Goal: Task Accomplishment & Management: Manage account settings

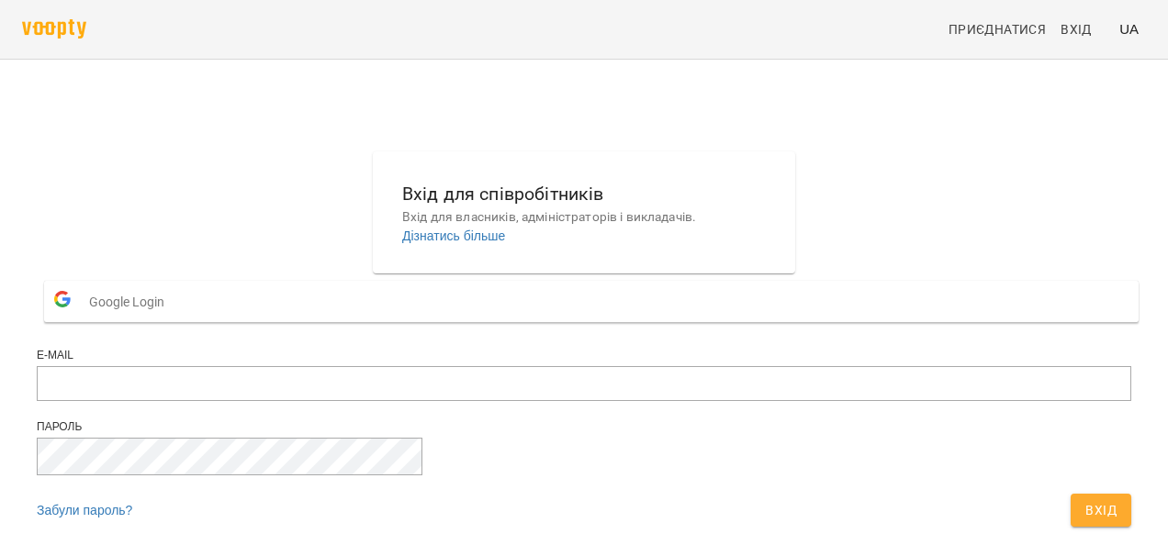
scroll to position [105, 0]
type input "**********"
click at [1085, 500] on span "Вхід" at bounding box center [1100, 511] width 31 height 22
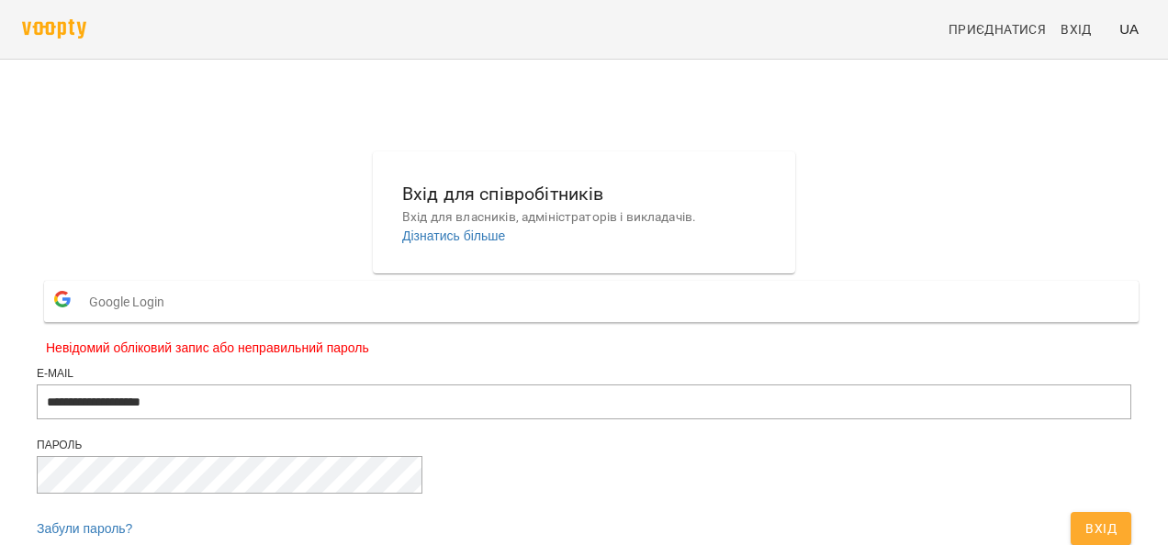
scroll to position [147, 0]
click at [1071, 512] on button "Вхід" at bounding box center [1101, 528] width 61 height 33
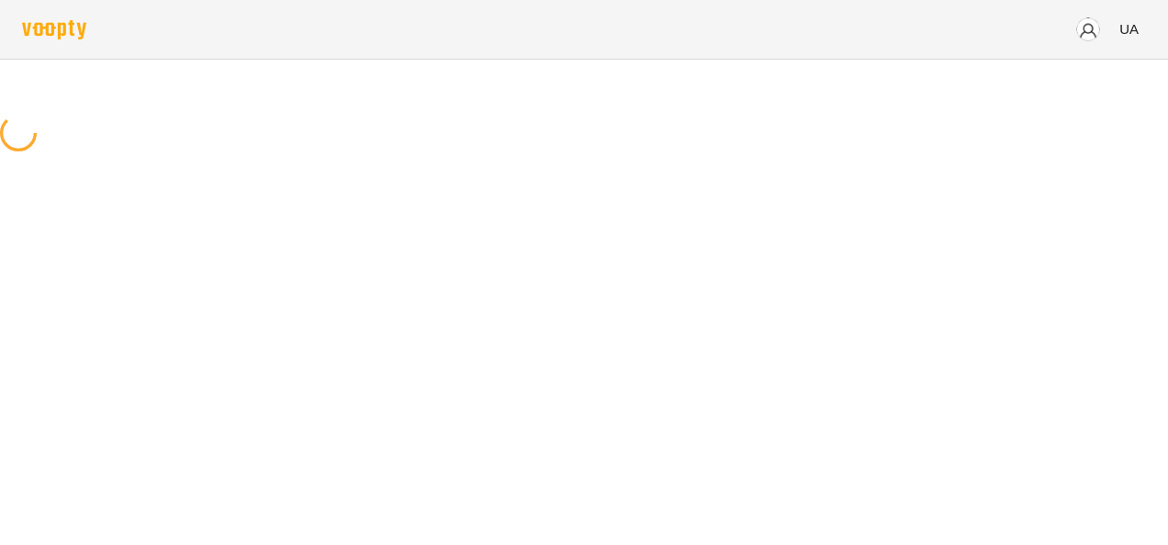
scroll to position [0, 0]
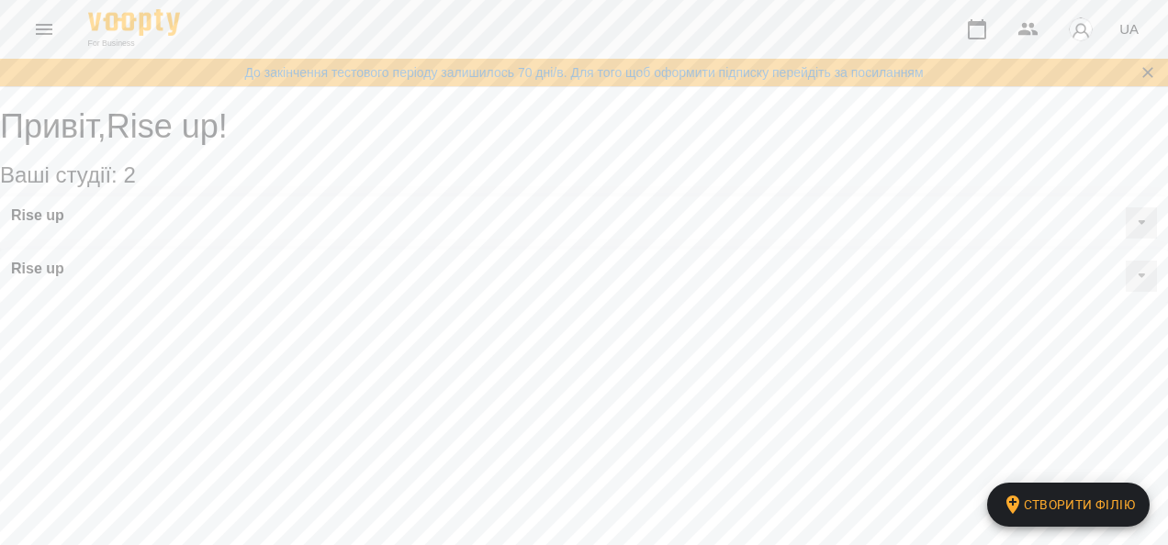
click at [1126, 239] on button at bounding box center [1141, 223] width 31 height 31
click at [1030, 294] on span "Класні кімнати" at bounding box center [1070, 286] width 81 height 16
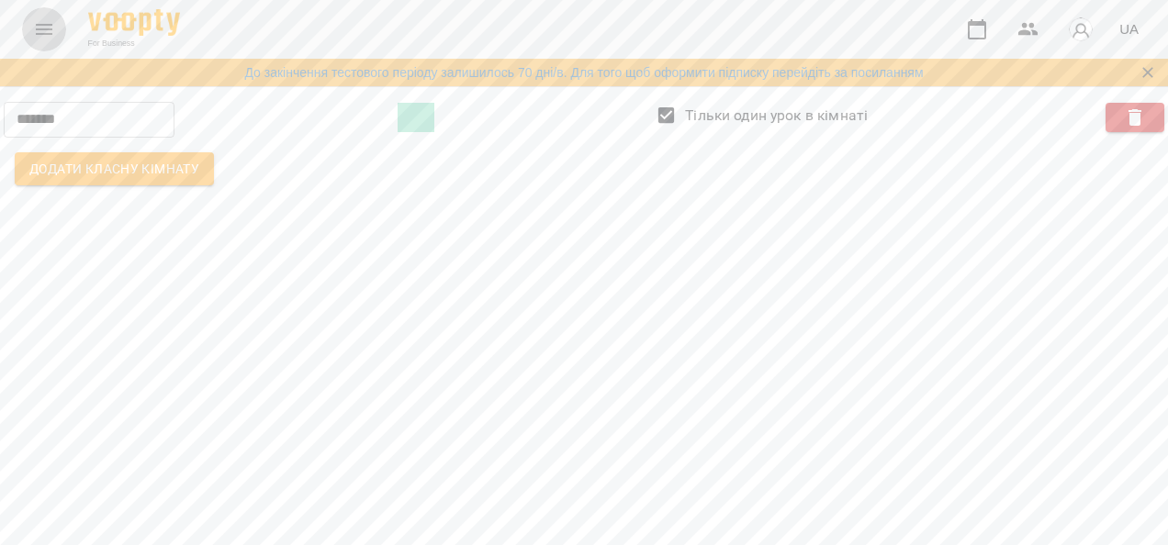
click at [57, 31] on button "Menu" at bounding box center [44, 29] width 44 height 44
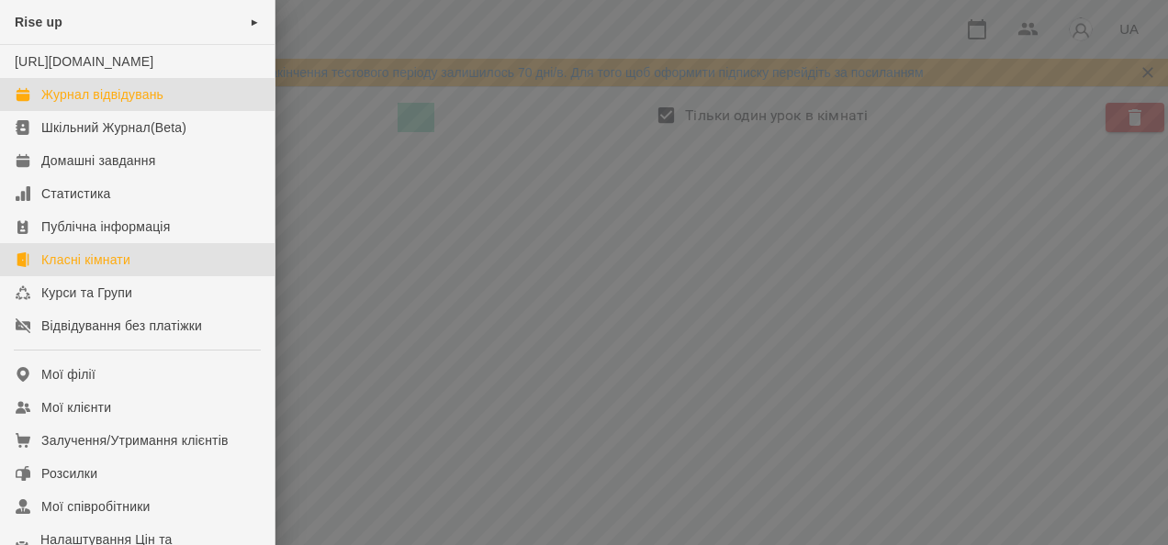
click at [114, 104] on div "Журнал відвідувань" at bounding box center [102, 94] width 122 height 18
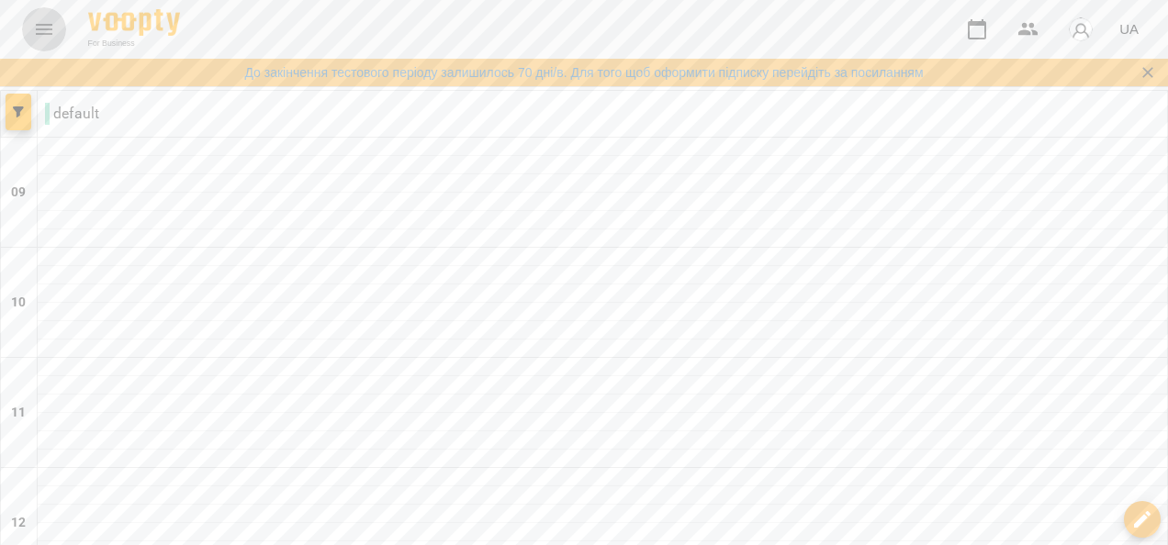
click at [39, 33] on icon "Menu" at bounding box center [44, 29] width 17 height 11
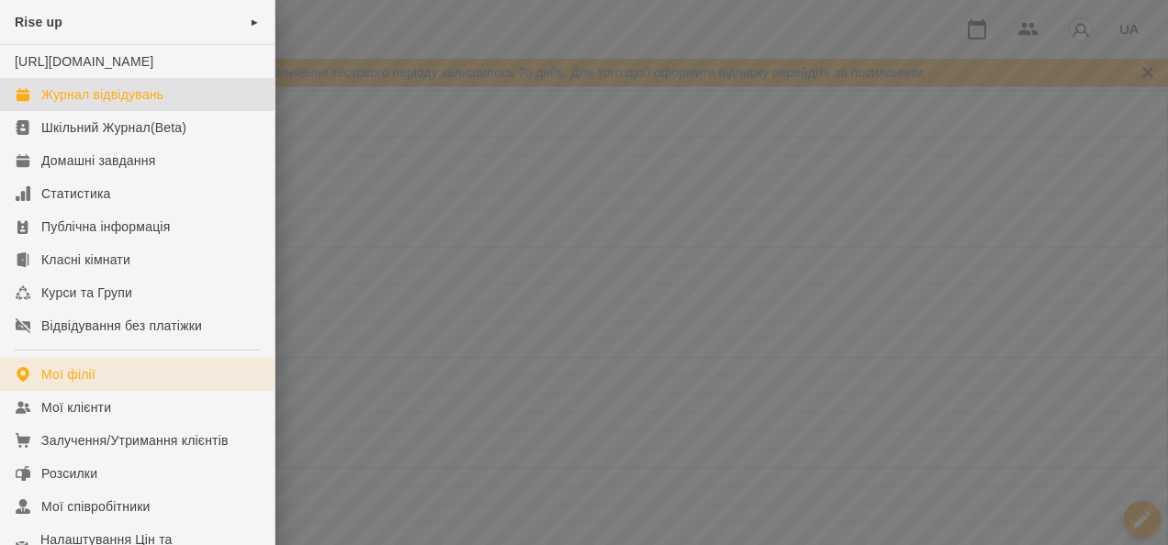
click at [88, 384] on div "Мої філії" at bounding box center [68, 374] width 54 height 18
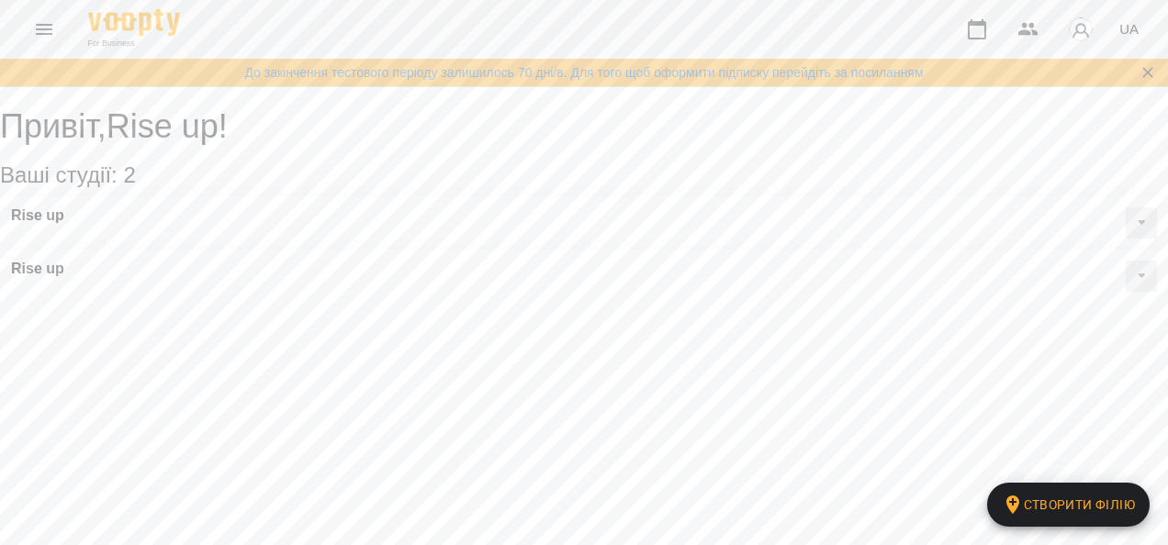
click at [1126, 261] on button at bounding box center [1141, 276] width 31 height 31
click at [1030, 331] on span "Класні кімнати" at bounding box center [1070, 339] width 81 height 16
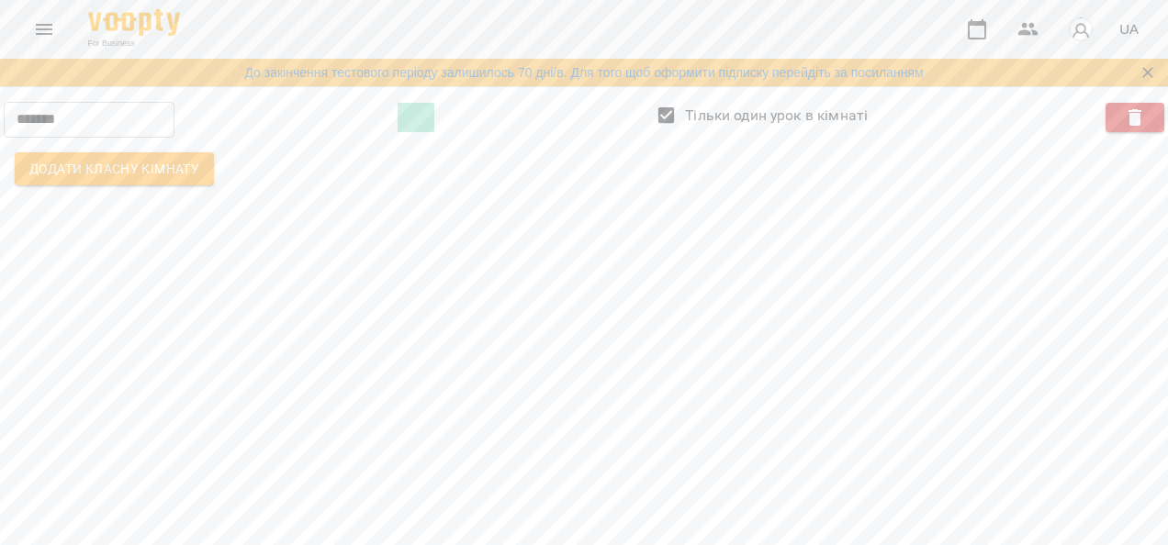
click at [434, 117] on span at bounding box center [416, 117] width 37 height 29
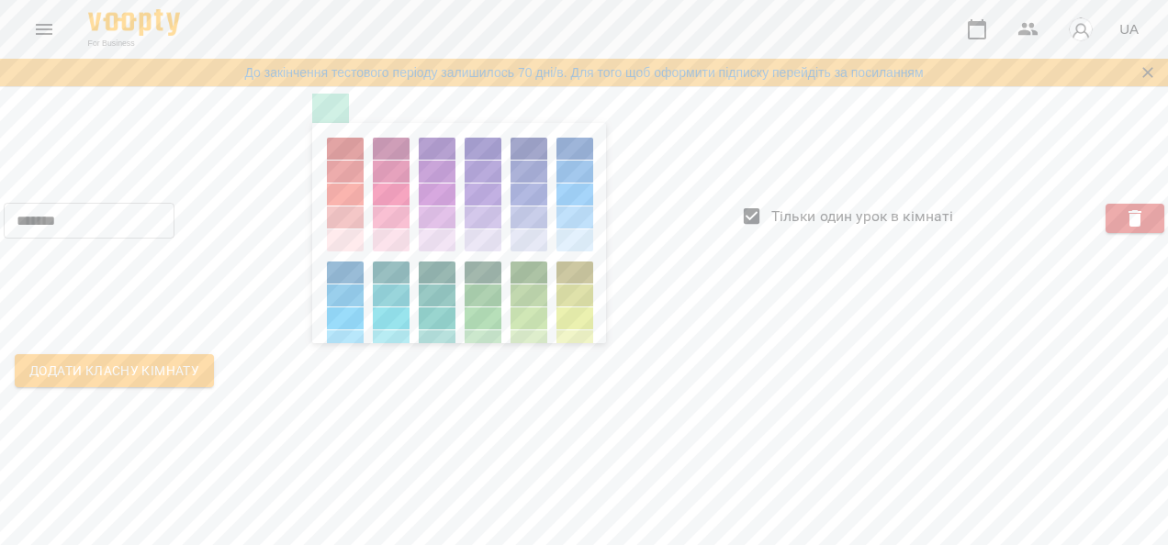
click at [51, 22] on icon "Menu" at bounding box center [44, 29] width 22 height 22
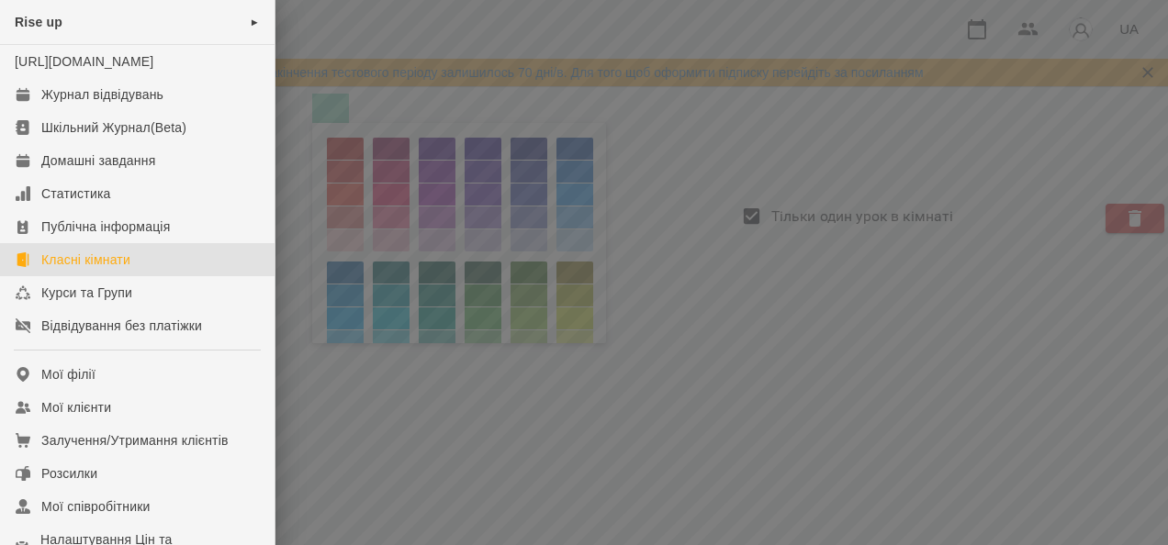
click at [468, 439] on div at bounding box center [584, 272] width 1168 height 545
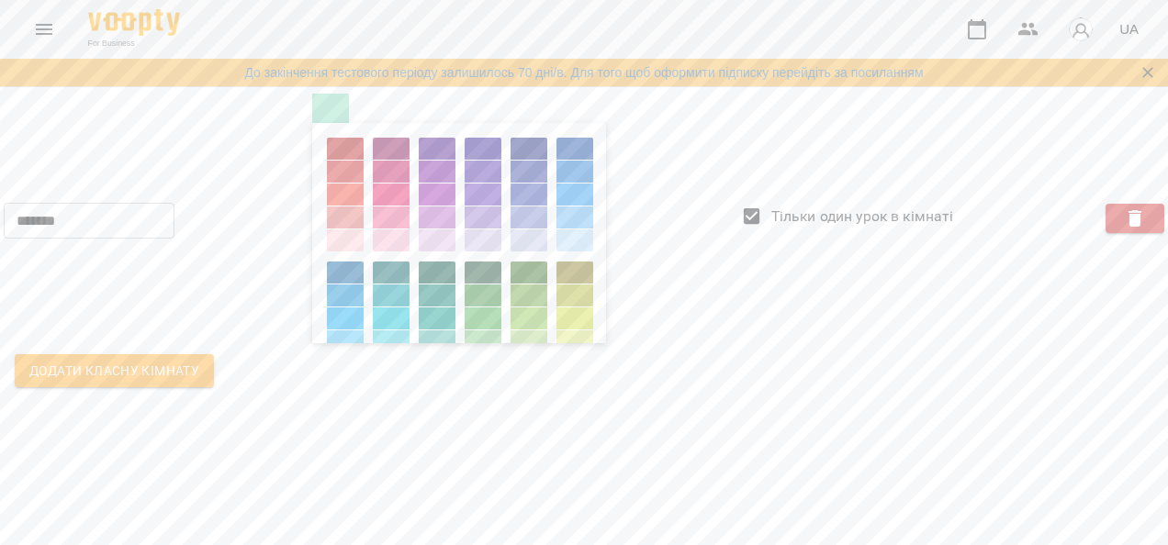
click at [49, 33] on icon "Menu" at bounding box center [44, 29] width 17 height 11
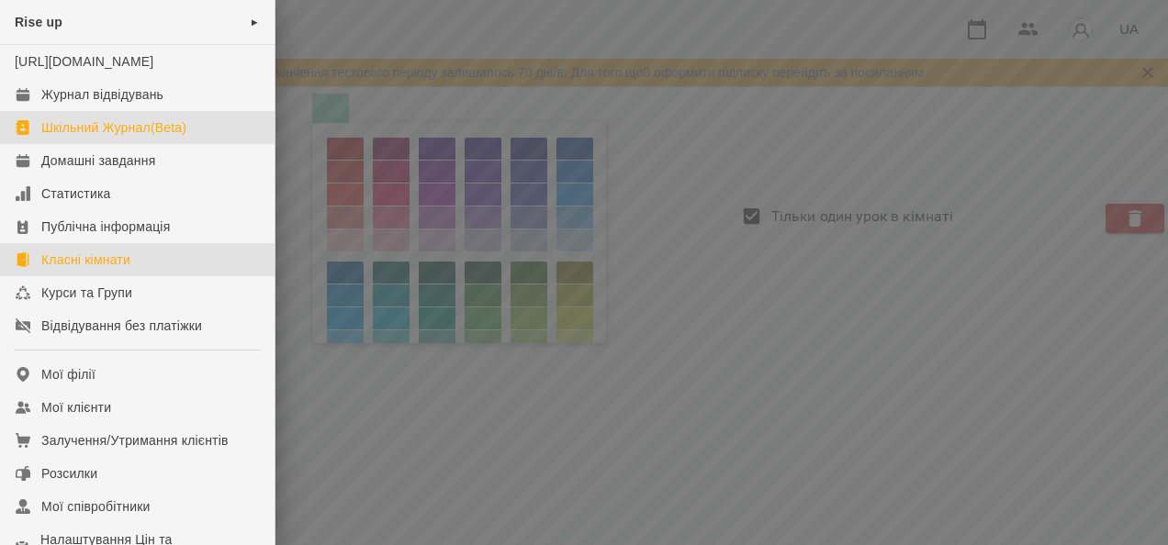
click at [143, 137] on div "Шкільний Журнал(Beta)" at bounding box center [113, 127] width 145 height 18
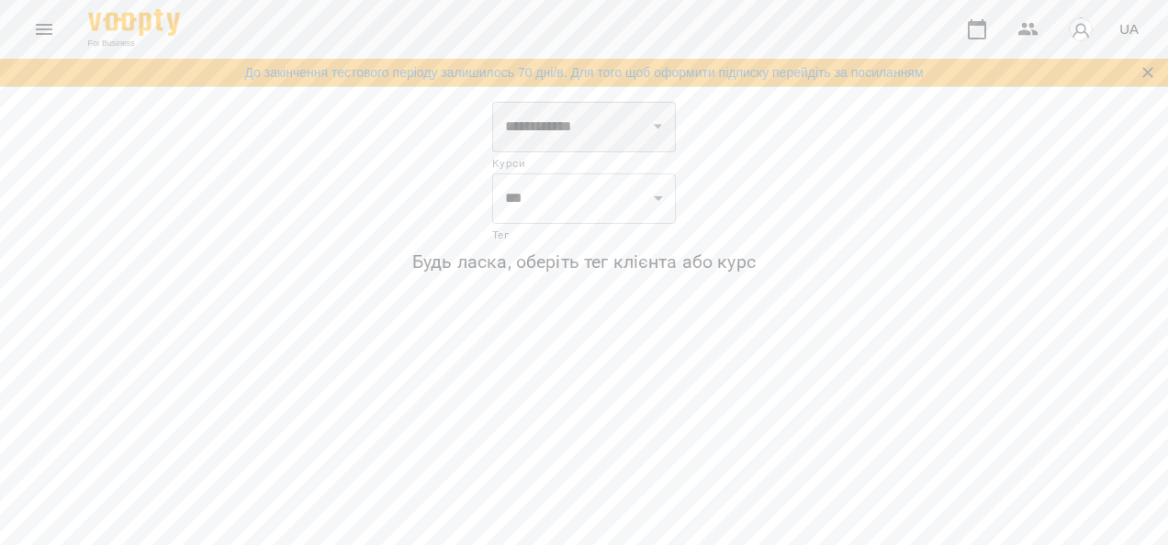
click at [639, 130] on select "**********" at bounding box center [584, 126] width 184 height 51
click at [861, 162] on div "**********" at bounding box center [584, 191] width 1146 height 180
click at [597, 198] on select "*** ***" at bounding box center [584, 198] width 184 height 51
select select "***"
click at [492, 173] on select "*** ***" at bounding box center [584, 198] width 184 height 51
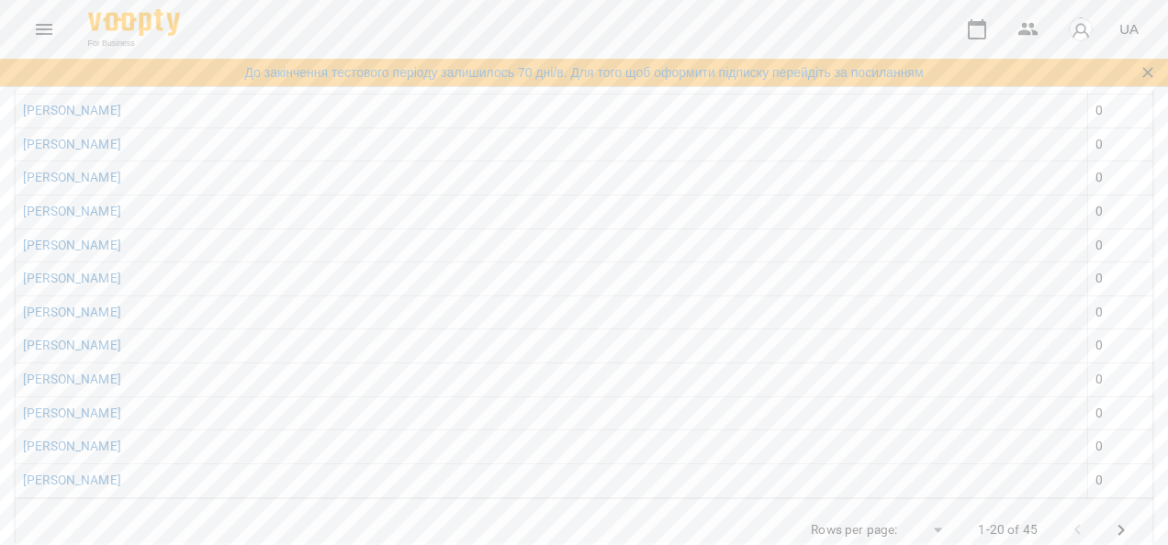
scroll to position [592, 0]
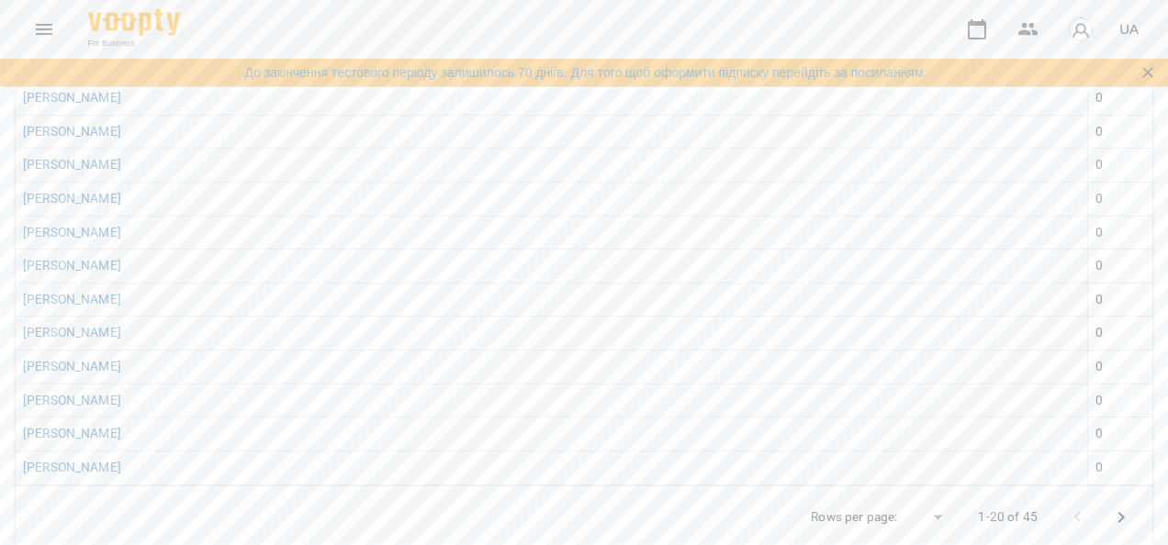
click at [1110, 516] on icon "Next Page" at bounding box center [1121, 518] width 22 height 22
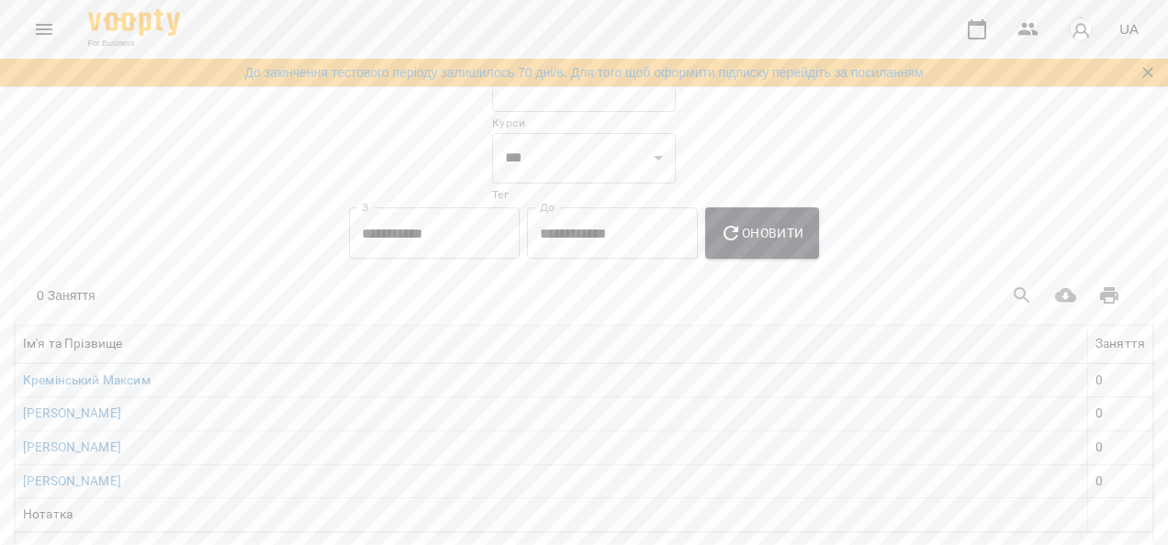
scroll to position [0, 0]
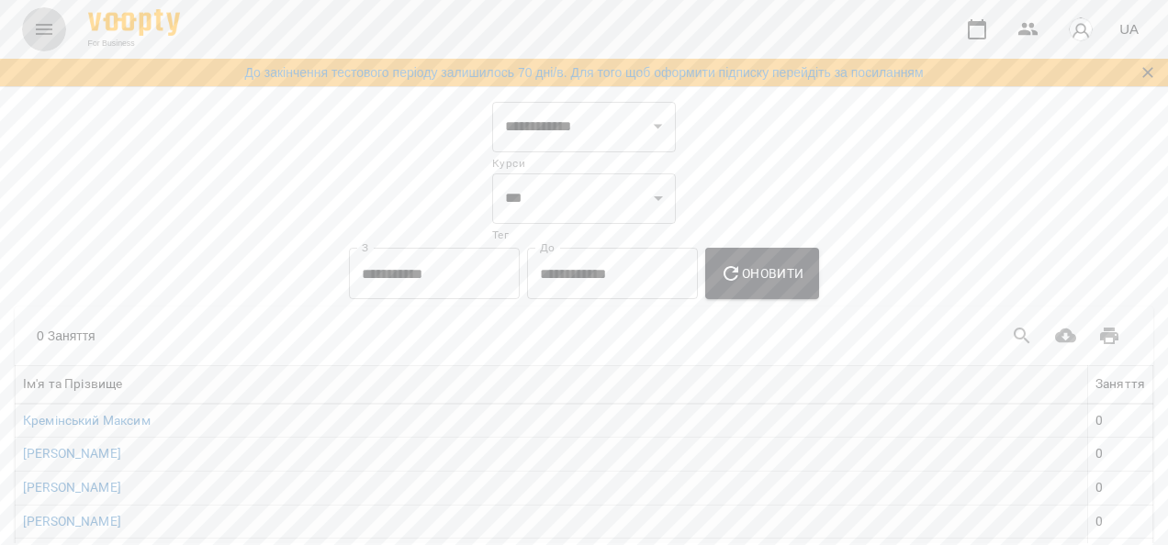
click at [53, 22] on icon "Menu" at bounding box center [44, 29] width 22 height 22
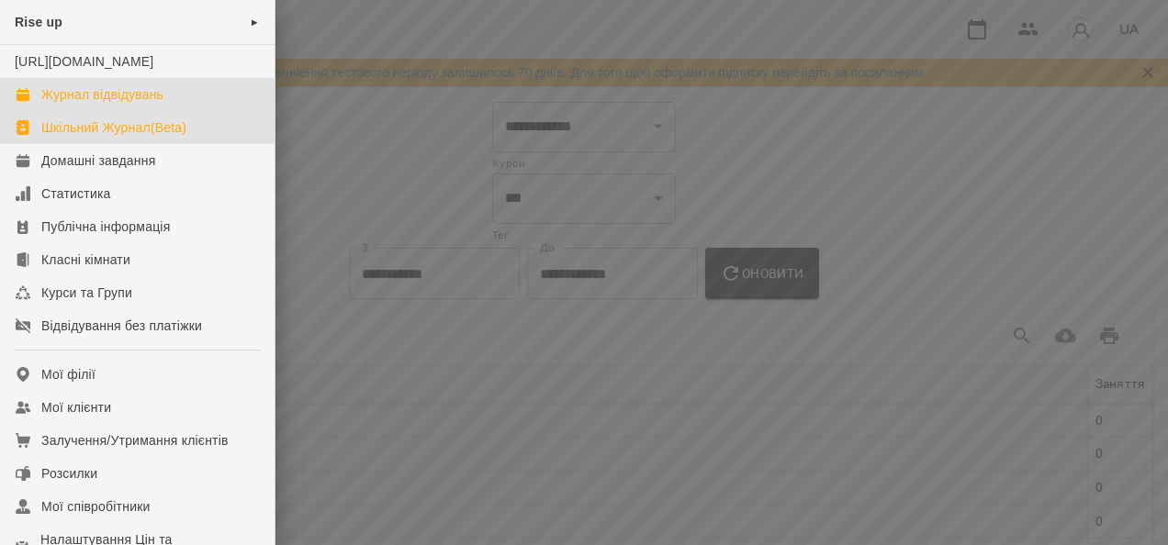
click at [80, 98] on link "Журнал відвідувань" at bounding box center [137, 94] width 275 height 33
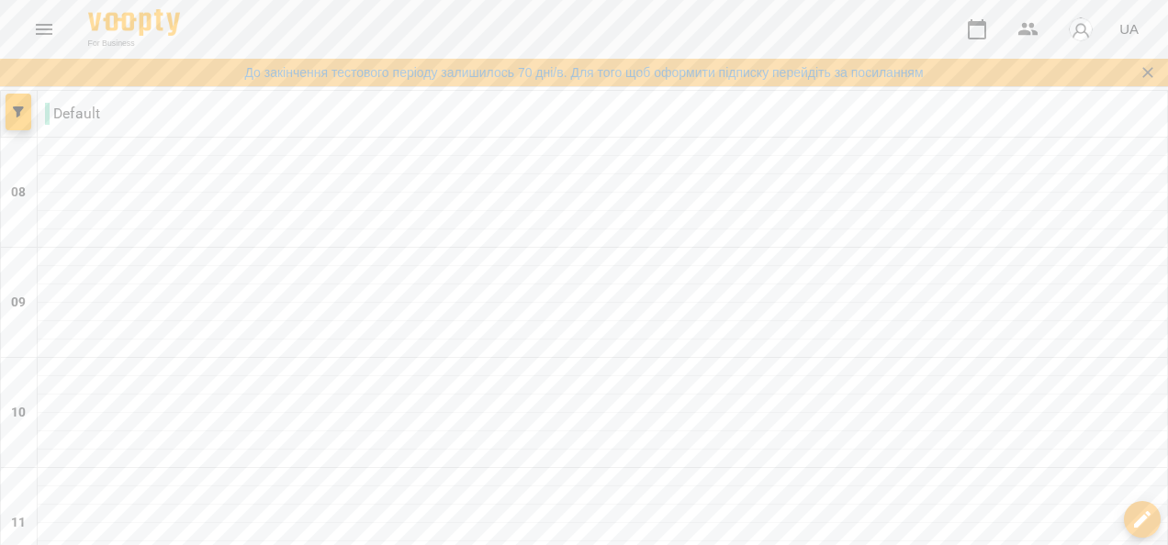
click at [39, 24] on icon "Menu" at bounding box center [44, 29] width 22 height 22
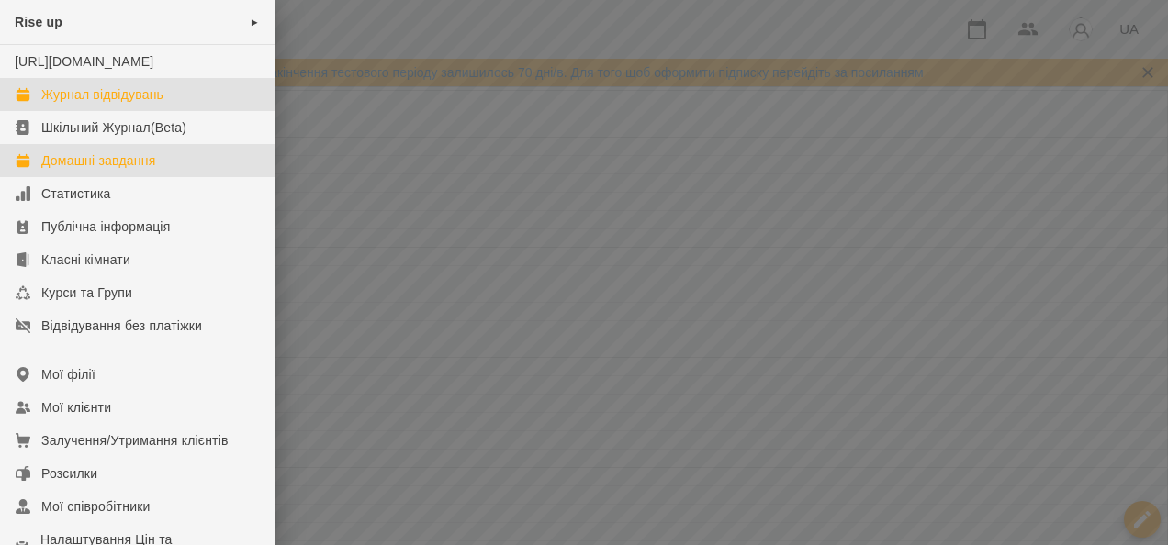
click at [133, 170] on div "Домашні завдання" at bounding box center [98, 161] width 114 height 18
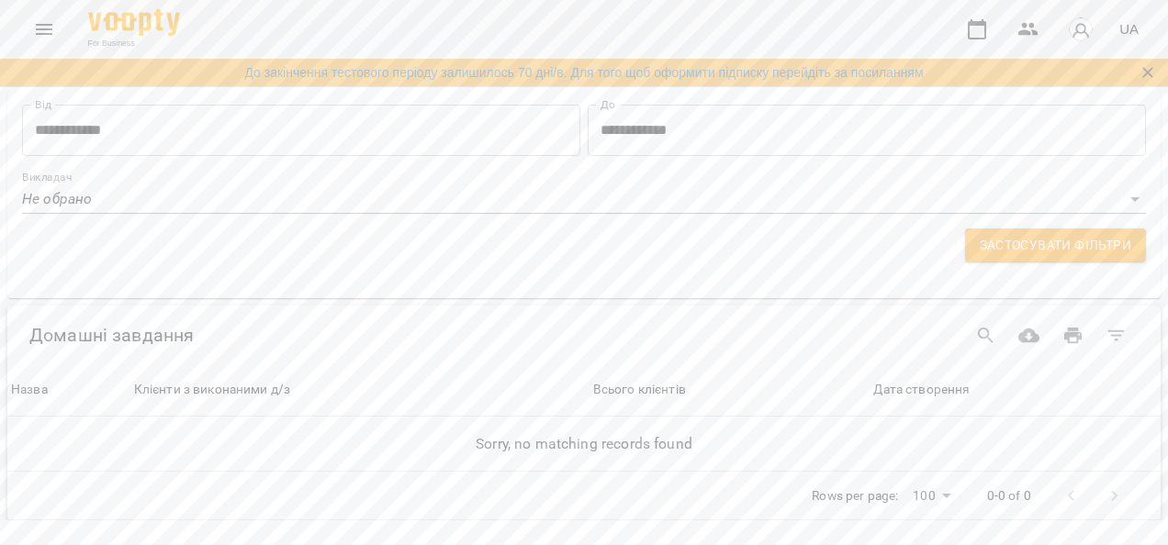
click at [54, 17] on button "Menu" at bounding box center [44, 29] width 44 height 44
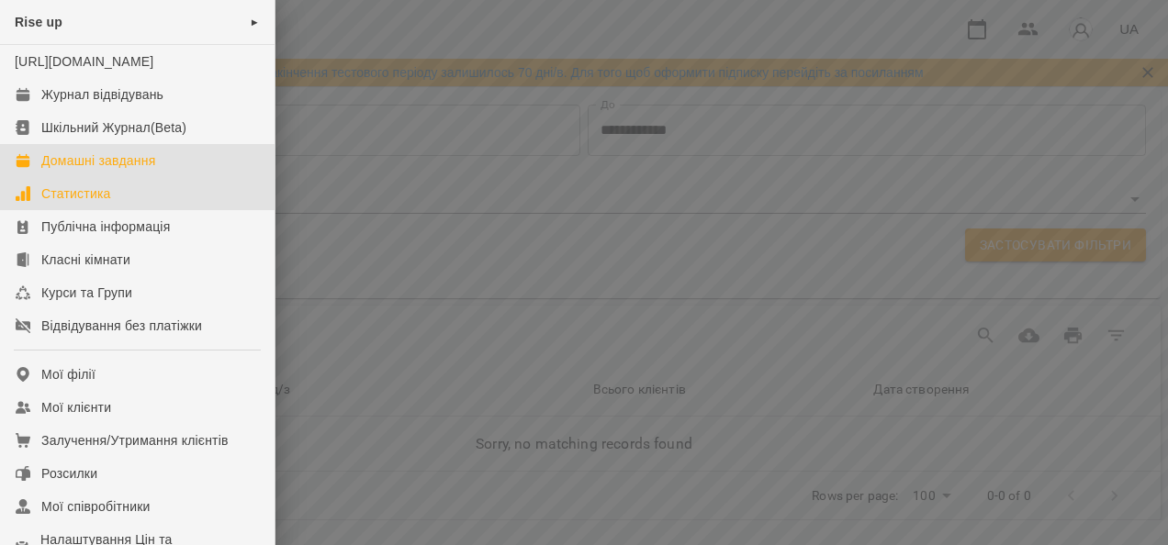
click at [127, 209] on link "Статистика" at bounding box center [137, 193] width 275 height 33
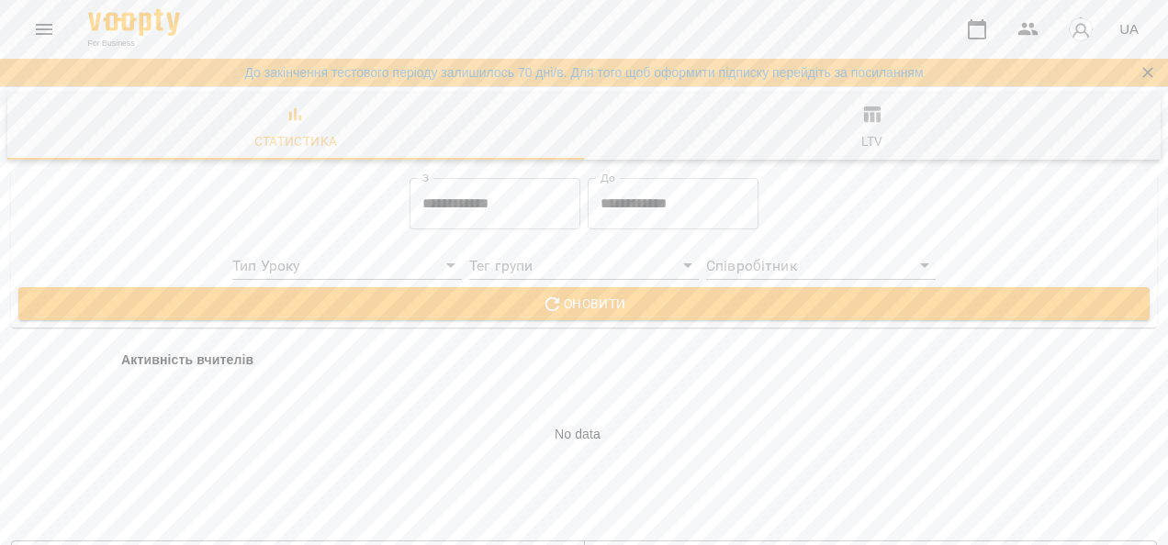
scroll to position [1010, 0]
click at [39, 26] on icon "Menu" at bounding box center [44, 29] width 22 height 22
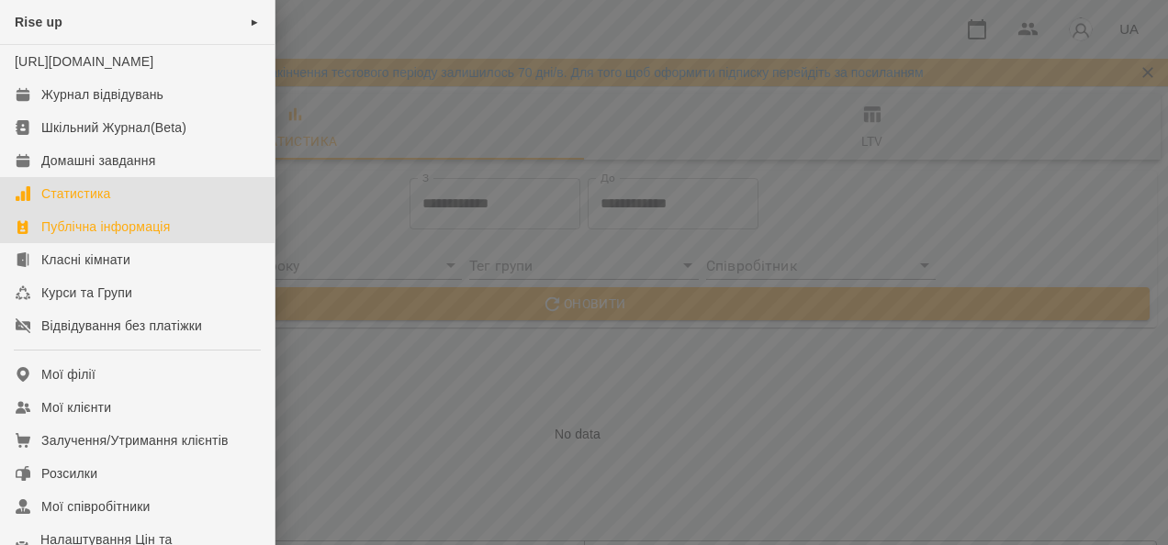
click at [59, 236] on div "Публічна інформація" at bounding box center [105, 227] width 129 height 18
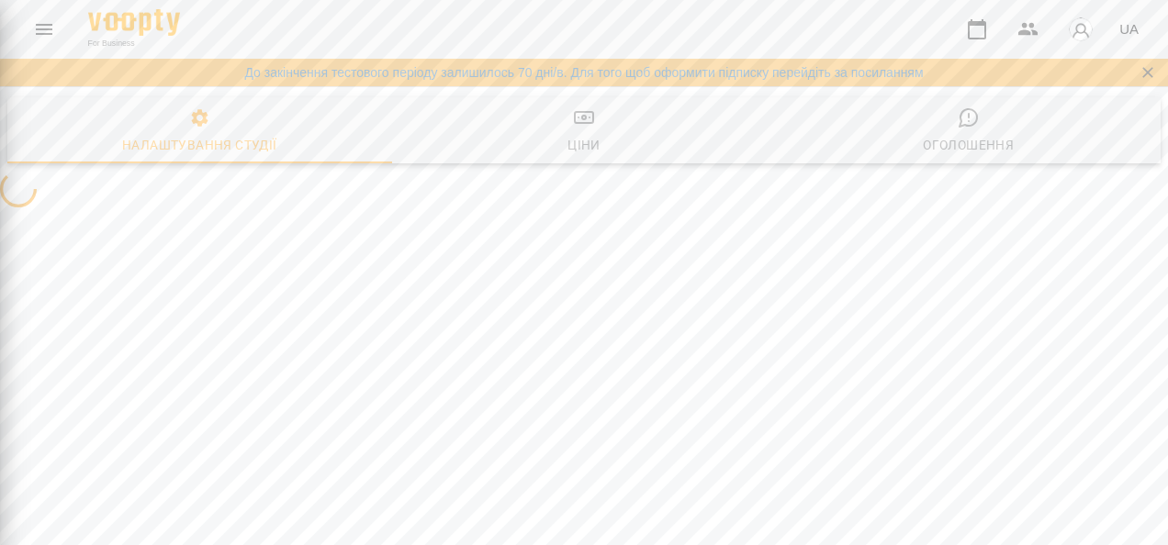
select select "**"
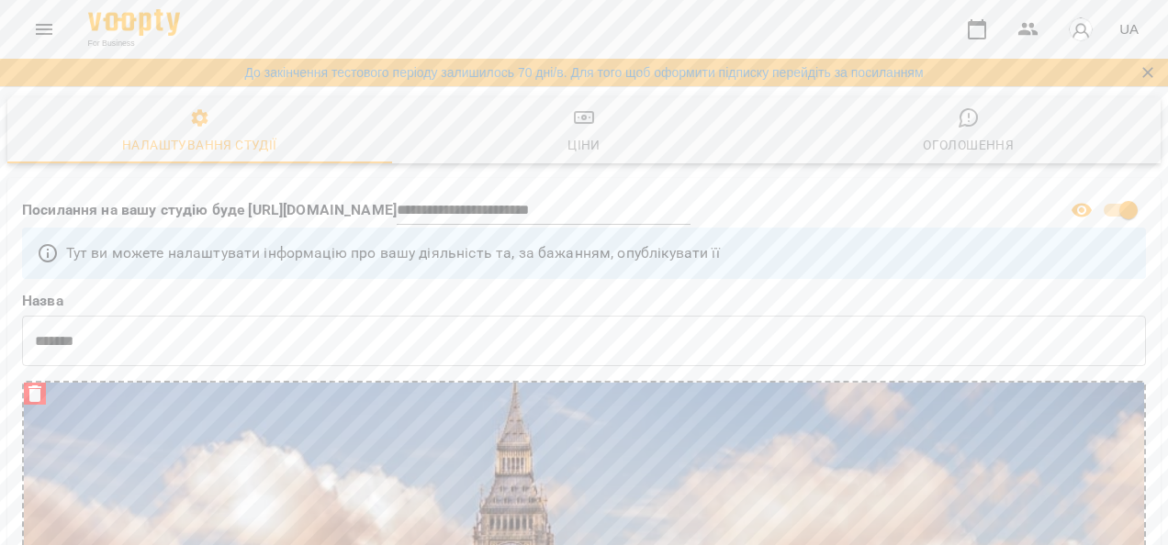
scroll to position [1194, 0]
click at [50, 28] on icon "Menu" at bounding box center [44, 29] width 22 height 22
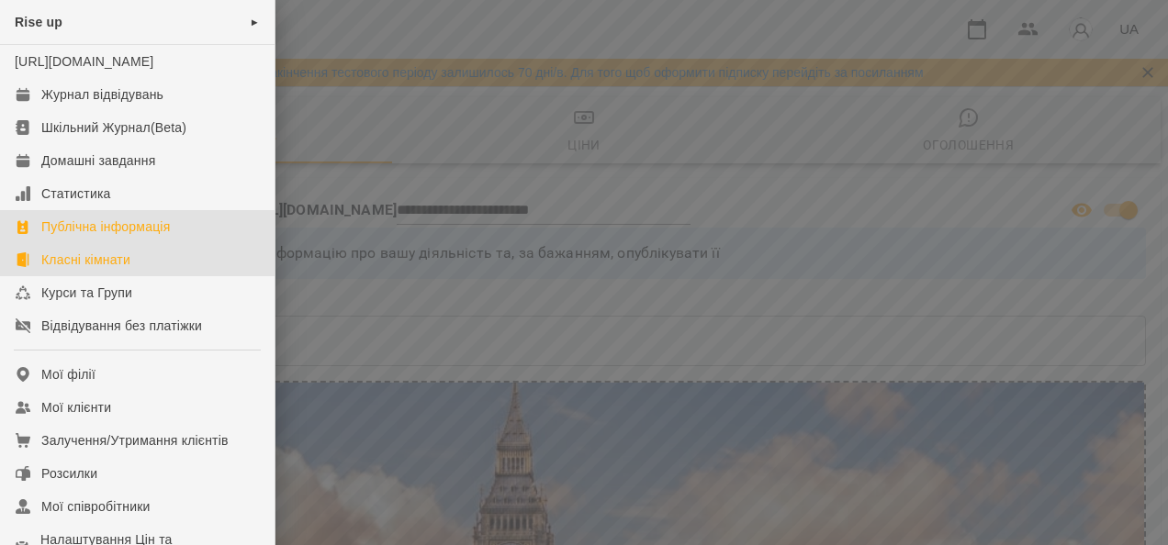
click at [104, 269] on div "Класні кімнати" at bounding box center [85, 260] width 89 height 18
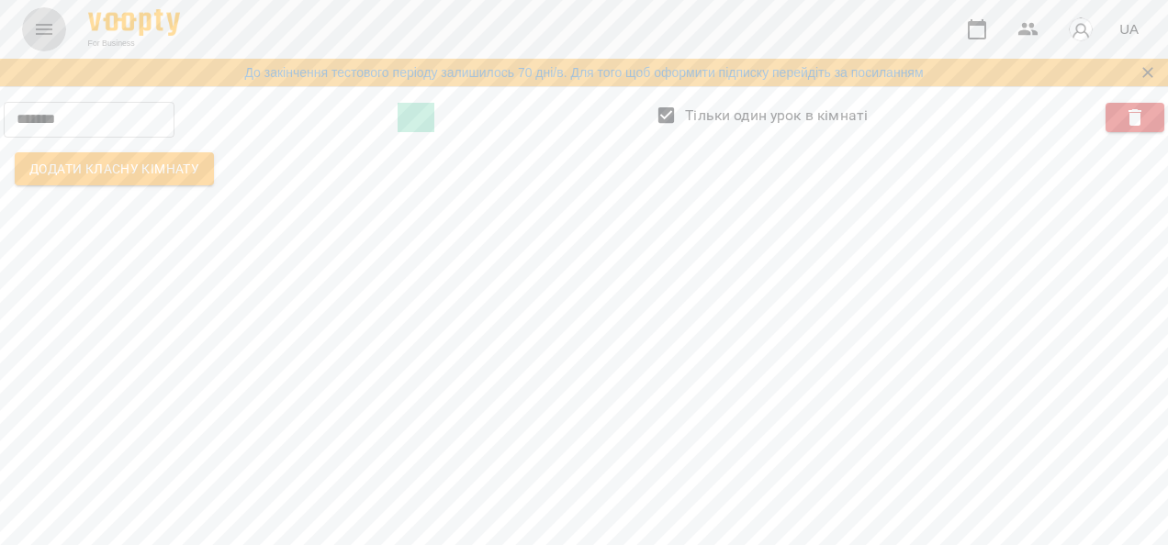
click at [40, 20] on icon "Menu" at bounding box center [44, 29] width 22 height 22
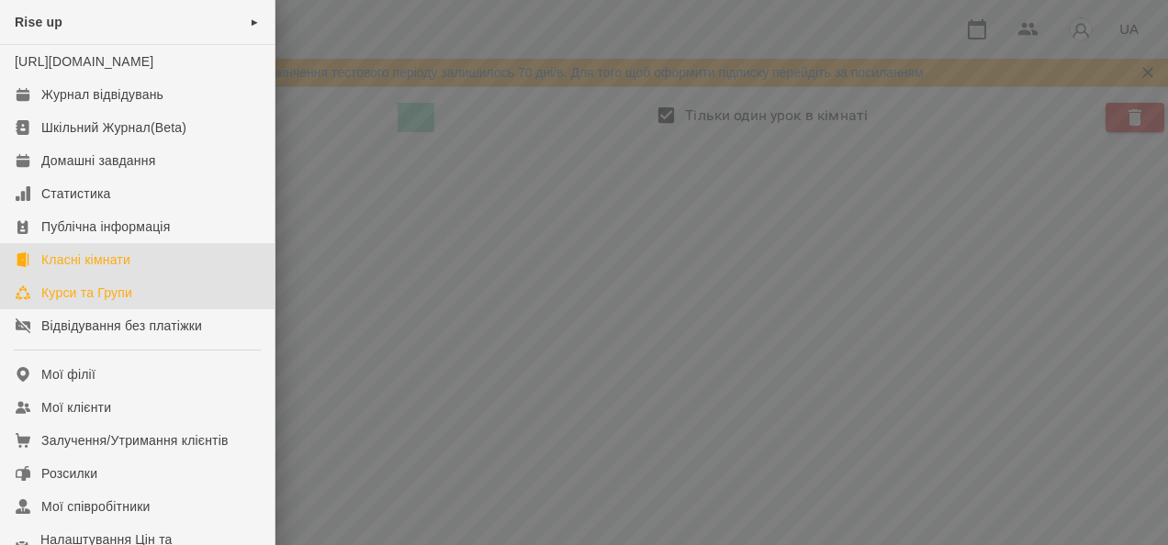
click at [93, 302] on div "Курси та Групи" at bounding box center [86, 293] width 91 height 18
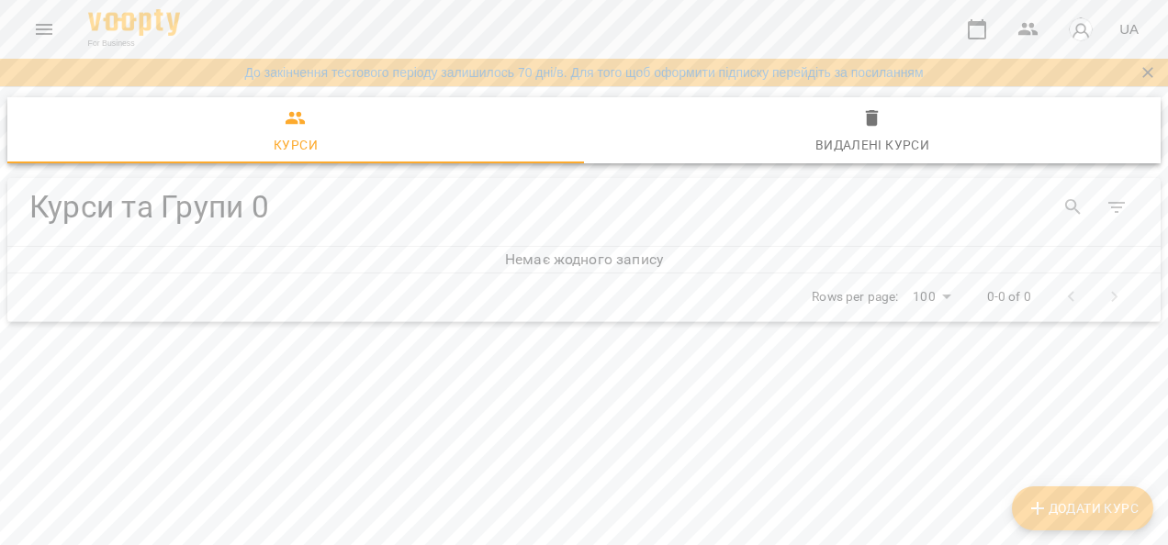
click at [54, 28] on icon "Menu" at bounding box center [44, 29] width 22 height 22
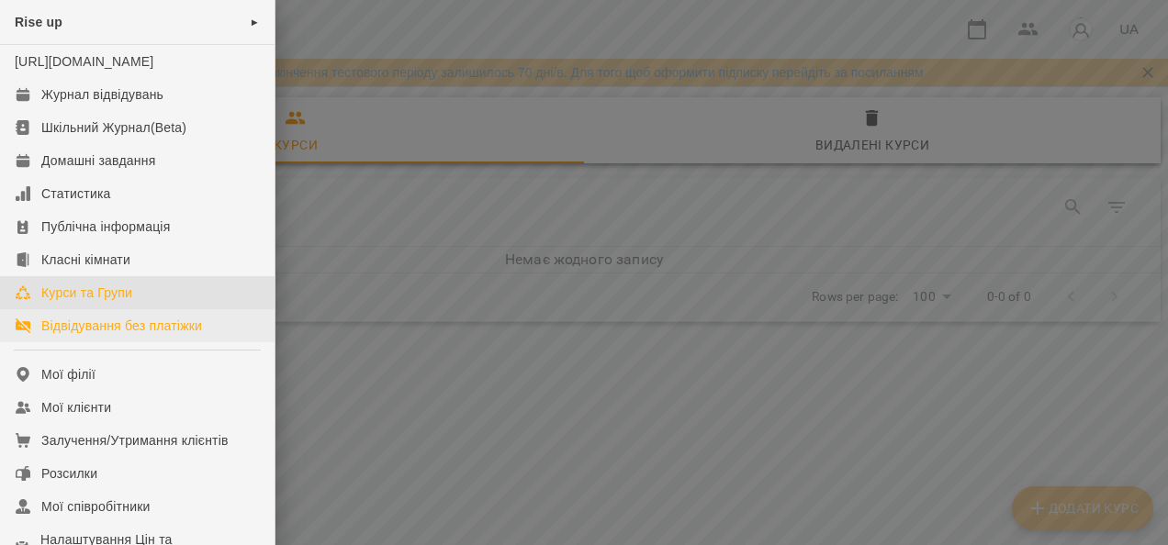
scroll to position [92, 0]
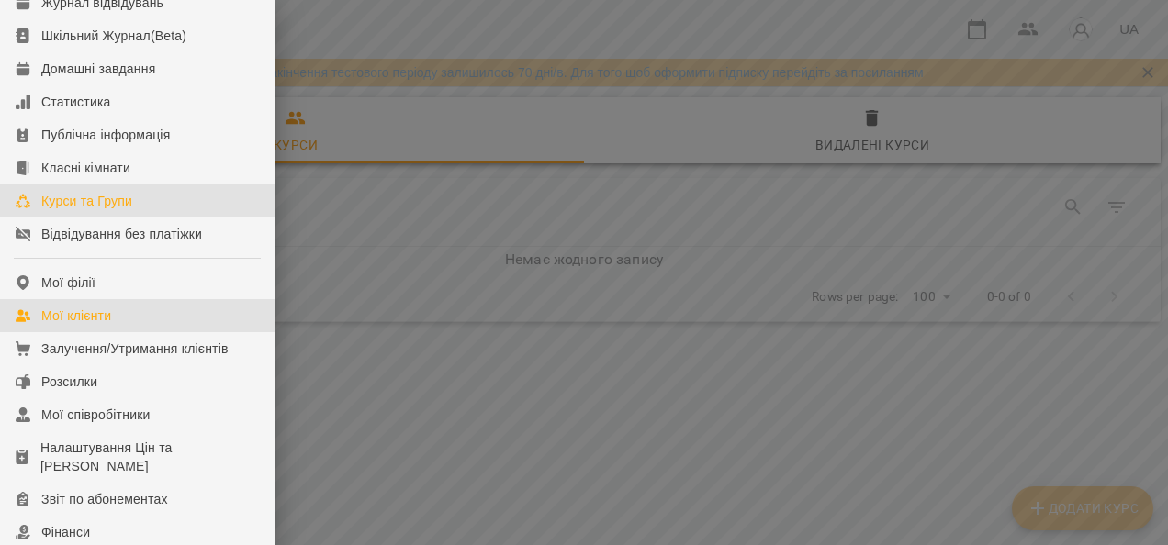
click at [111, 325] on div "Мої клієнти" at bounding box center [76, 316] width 70 height 18
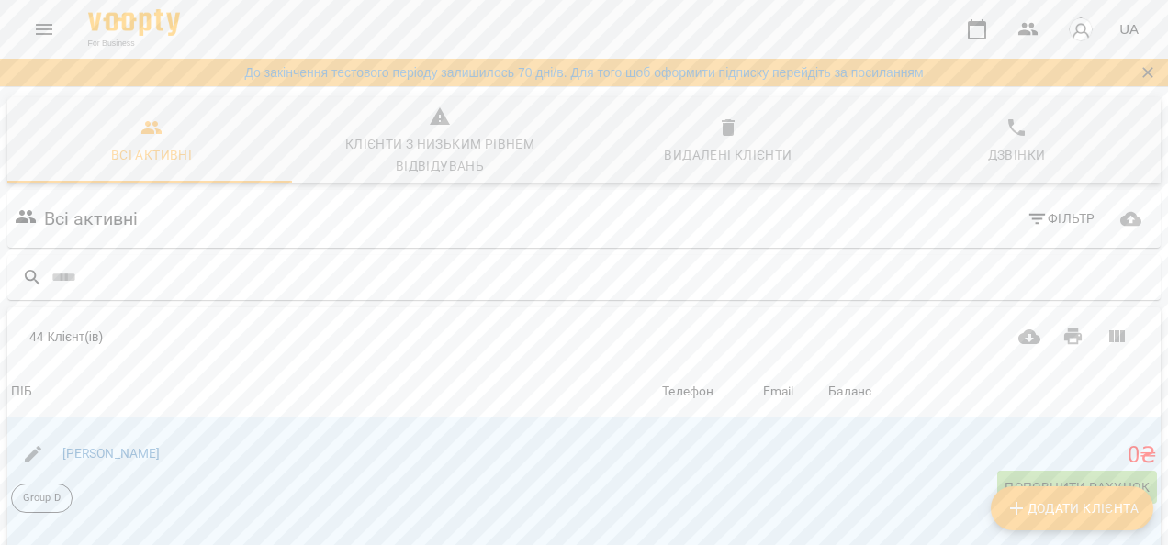
click at [37, 22] on icon "Menu" at bounding box center [44, 29] width 22 height 22
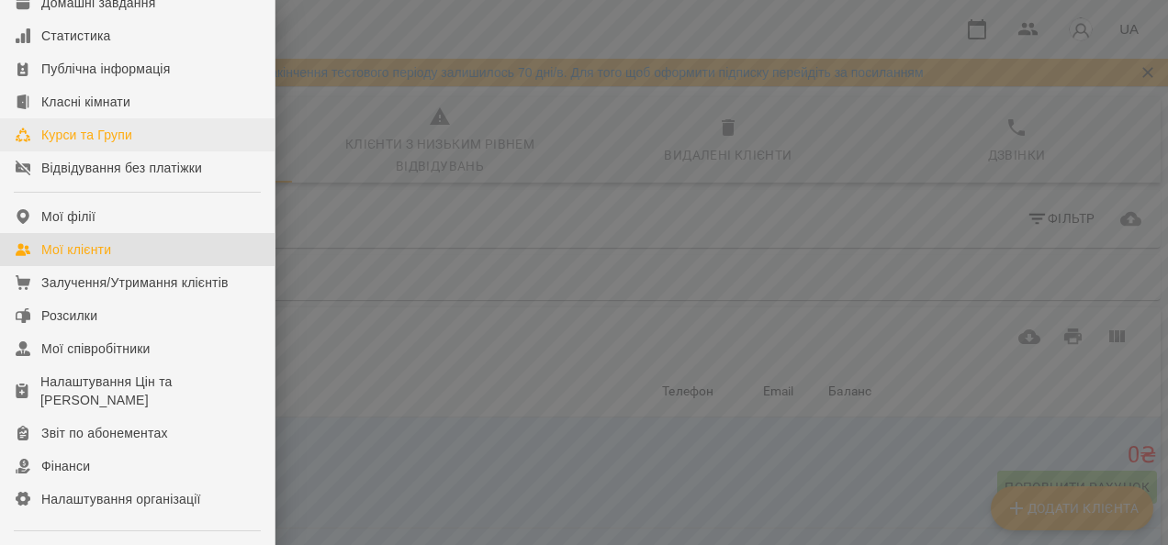
scroll to position [184, 0]
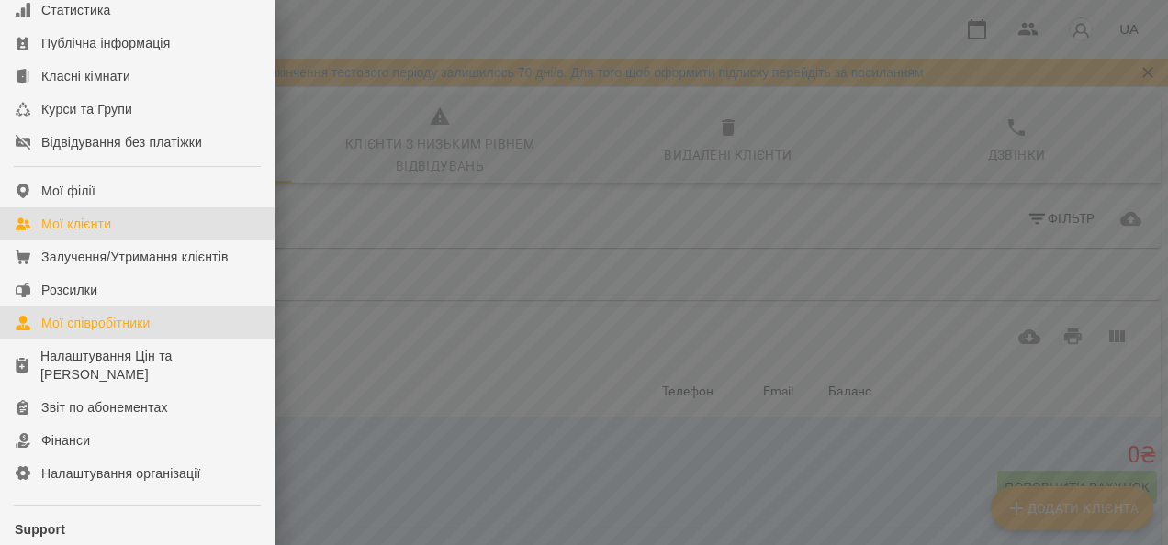
click at [118, 332] on div "Мої співробітники" at bounding box center [95, 323] width 109 height 18
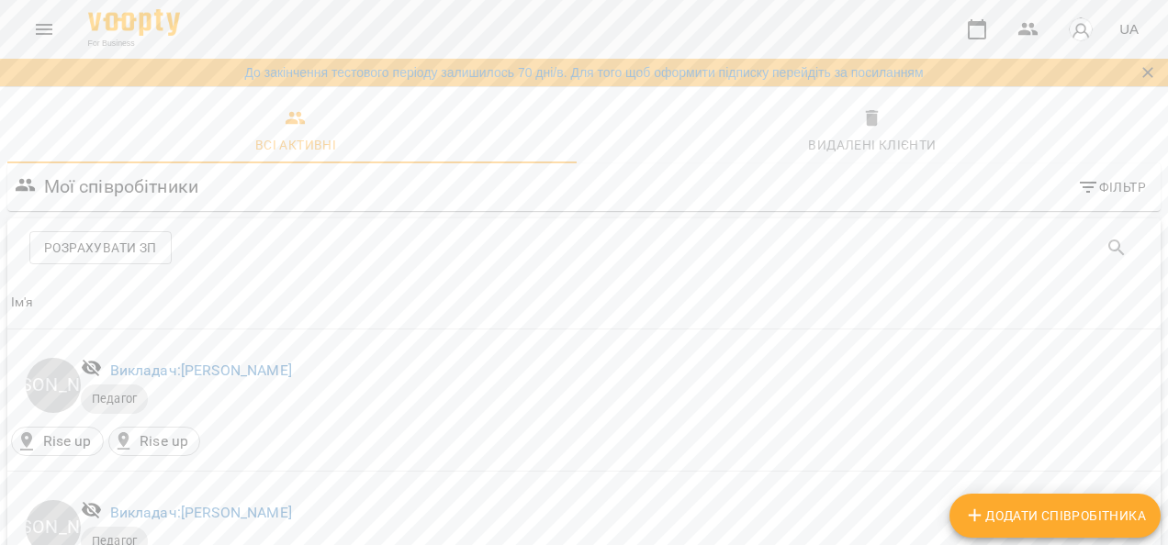
click at [29, 30] on button "Menu" at bounding box center [44, 29] width 44 height 44
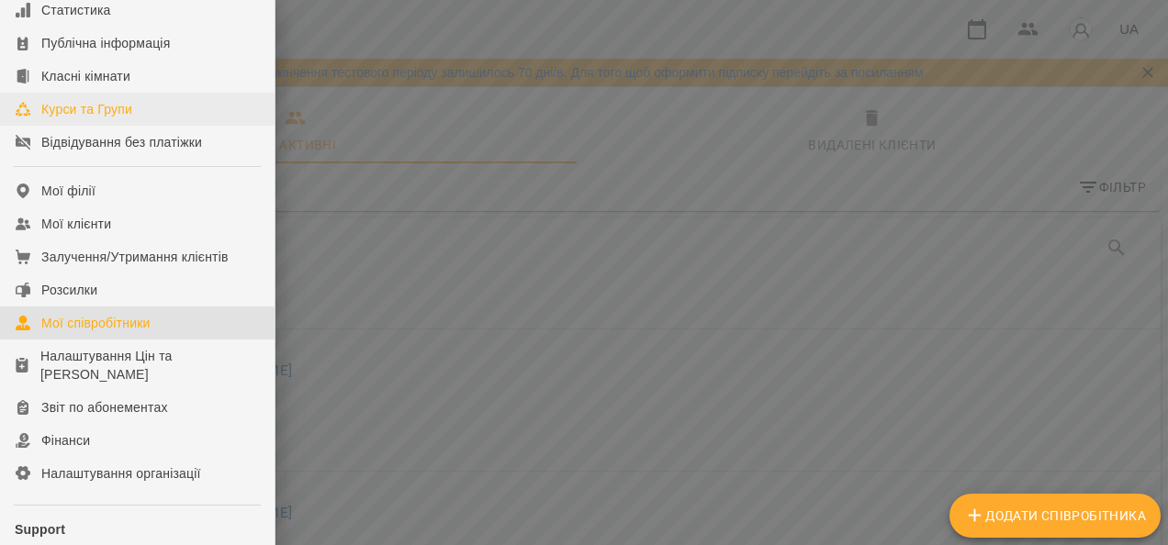
scroll to position [275, 0]
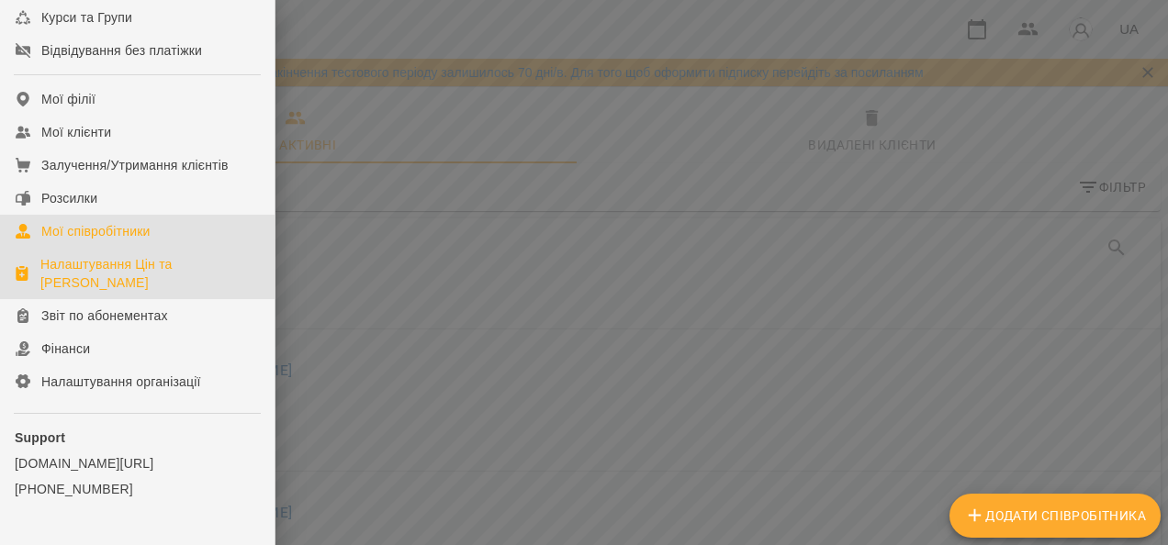
click at [118, 292] on div "Налаштування Цін та [PERSON_NAME]" at bounding box center [149, 273] width 219 height 37
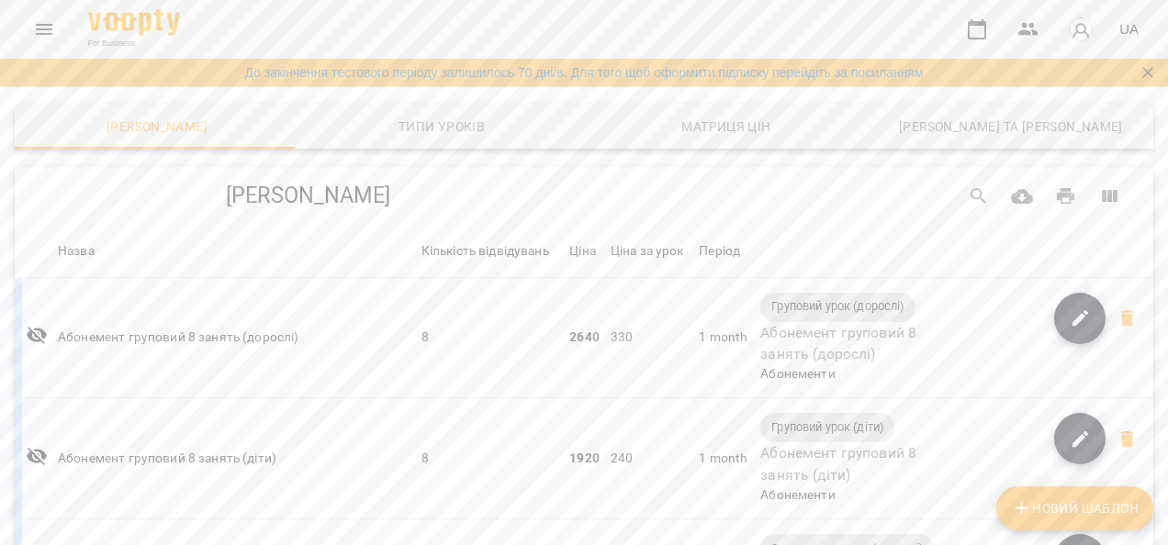
click at [40, 31] on icon "Menu" at bounding box center [44, 29] width 22 height 22
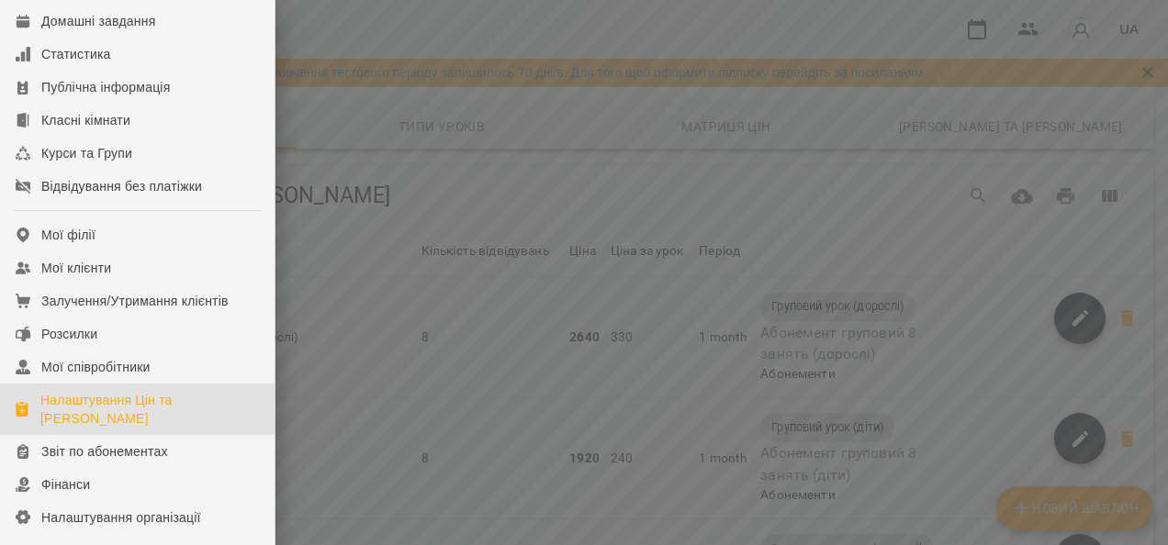
scroll to position [275, 0]
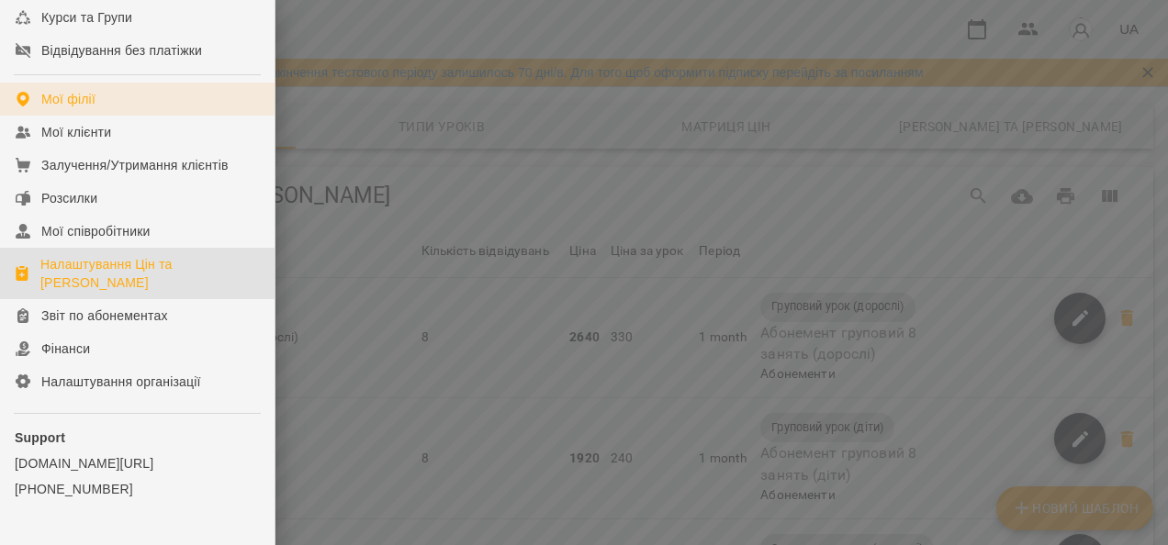
click at [70, 103] on link "Мої філії" at bounding box center [137, 99] width 275 height 33
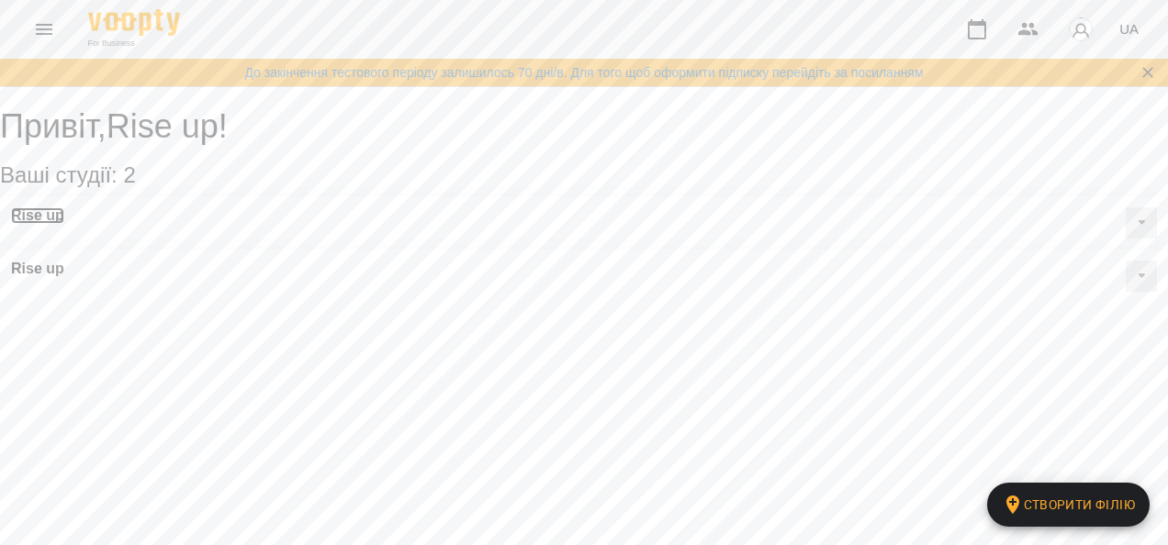
click at [62, 224] on h3 "Rise up" at bounding box center [37, 216] width 53 height 17
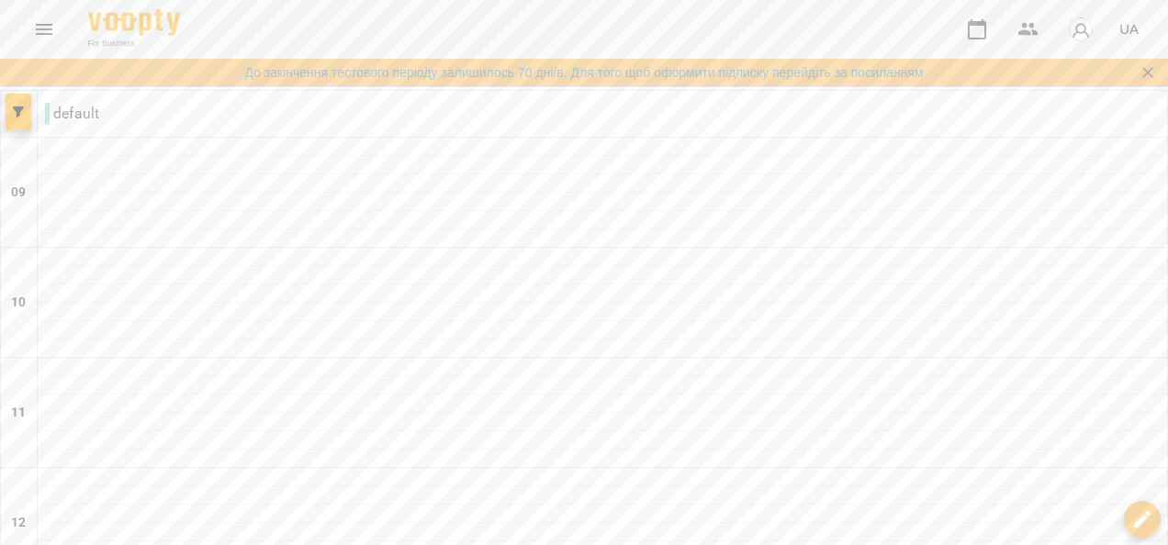
click at [39, 22] on icon "Menu" at bounding box center [44, 29] width 22 height 22
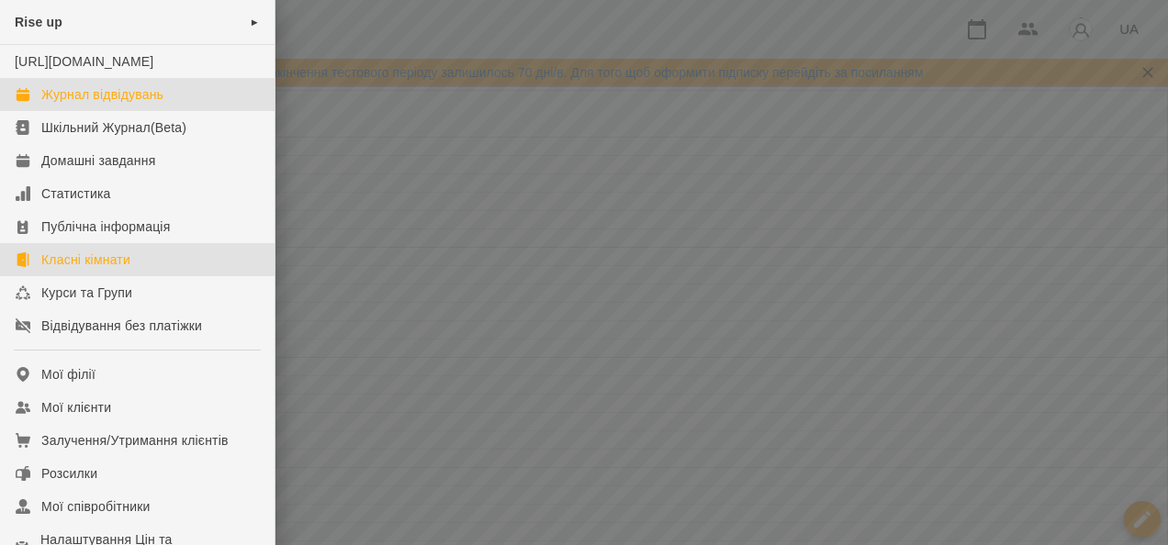
click at [121, 269] on div "Класні кімнати" at bounding box center [85, 260] width 89 height 18
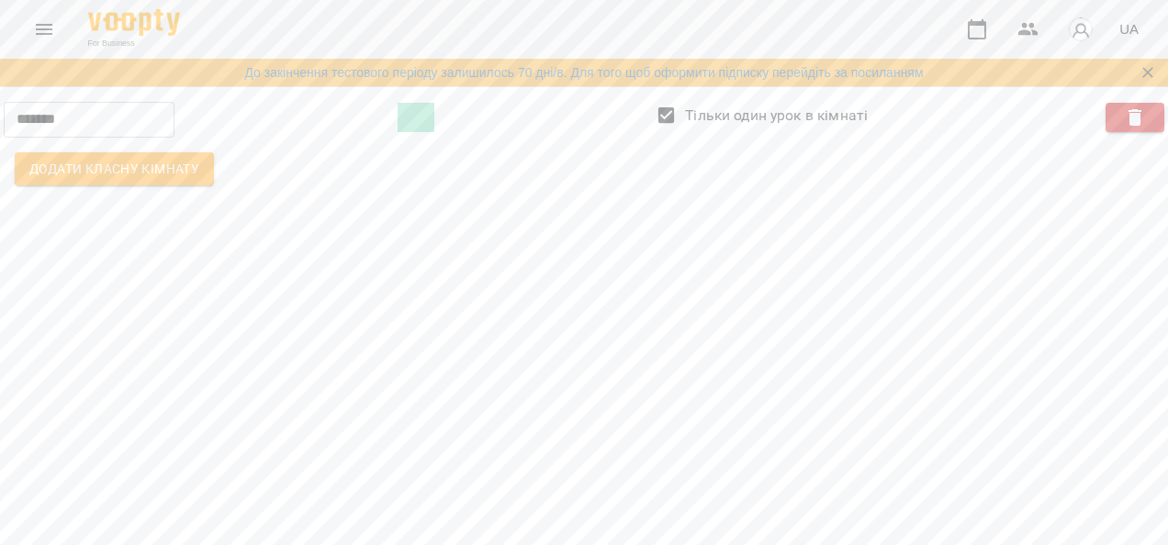
click at [36, 31] on icon "Menu" at bounding box center [44, 29] width 22 height 22
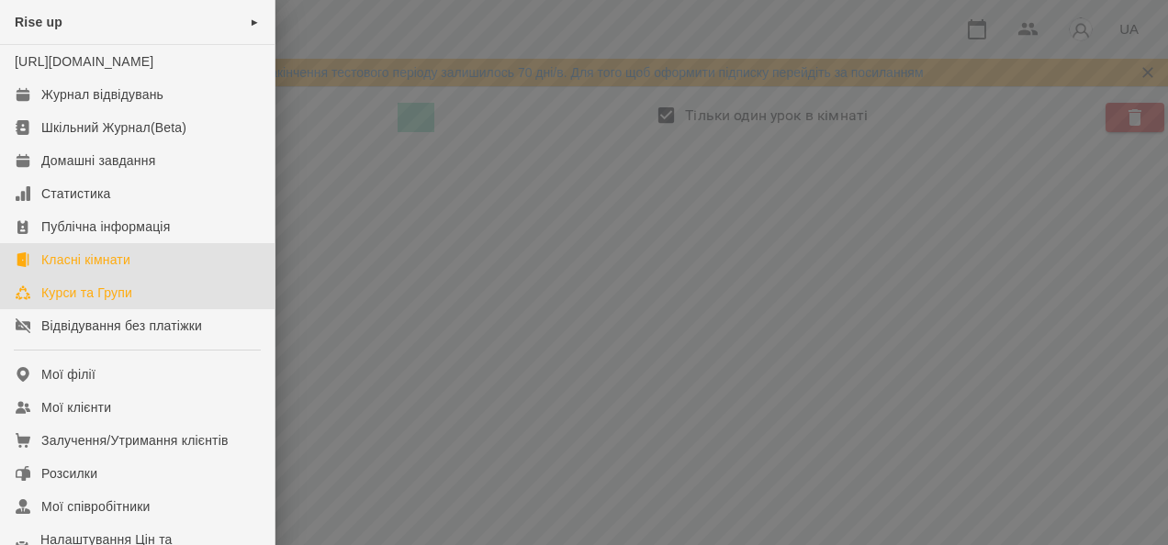
click at [121, 302] on div "Курси та Групи" at bounding box center [86, 293] width 91 height 18
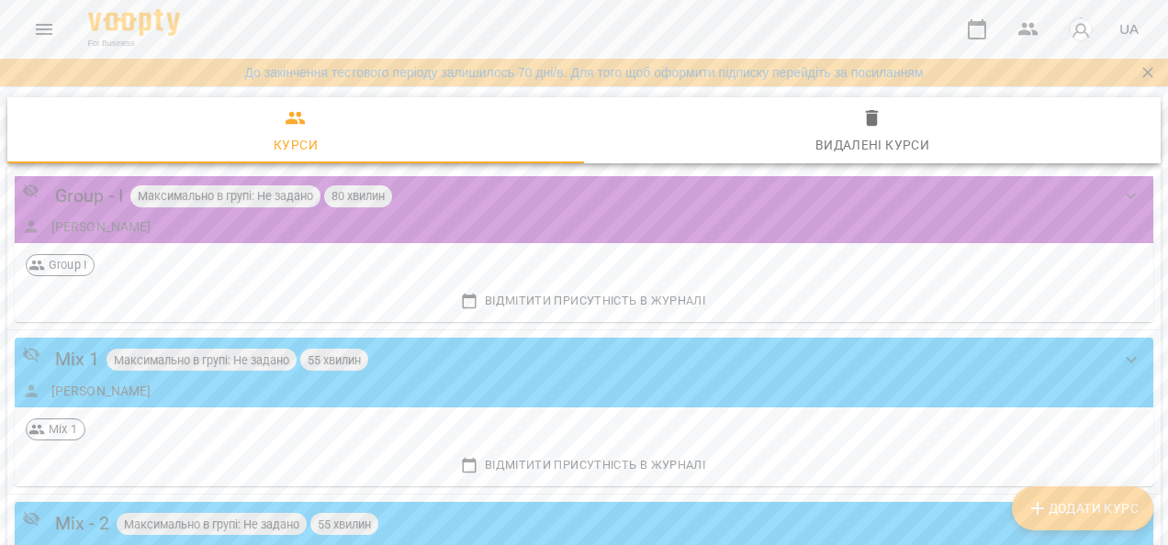
scroll to position [1719, 0]
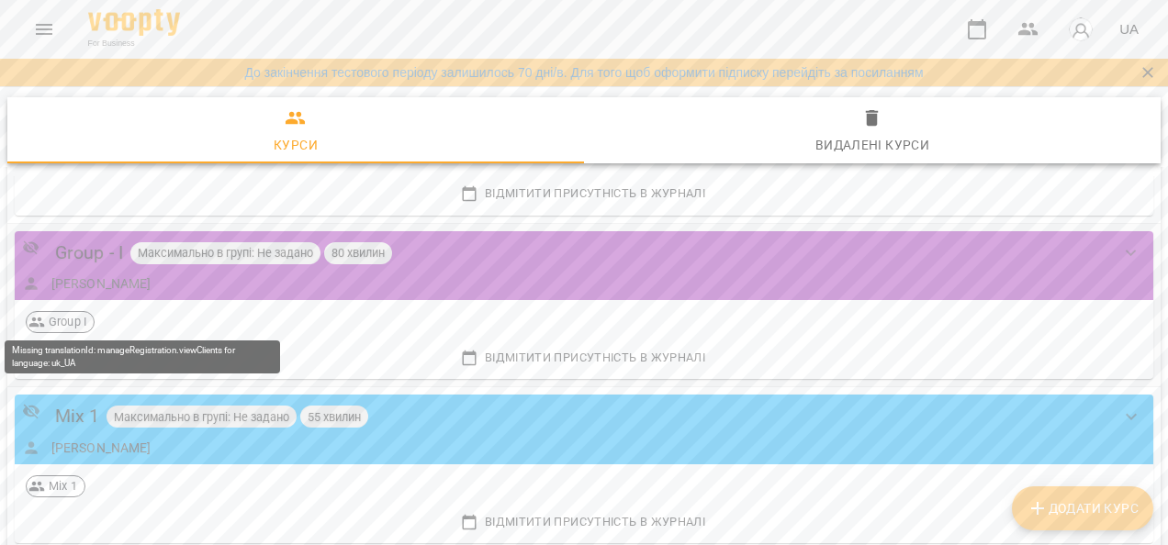
click at [58, 320] on span "Group I" at bounding box center [67, 322] width 52 height 17
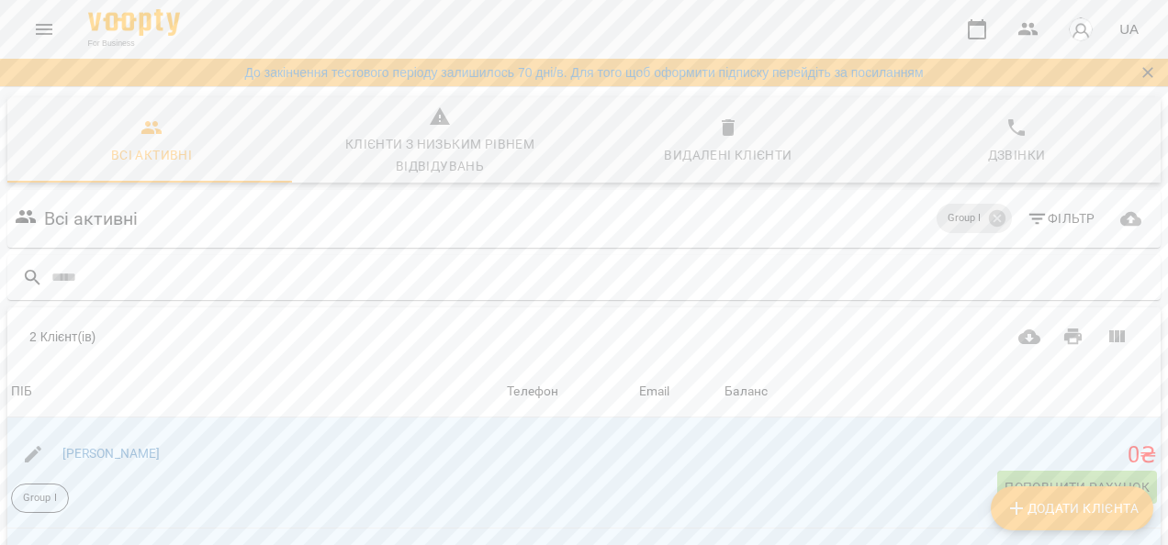
scroll to position [184, 0]
click at [1098, 477] on span "Поповнити рахунок" at bounding box center [1077, 488] width 145 height 22
click at [50, 26] on icon "Menu" at bounding box center [44, 29] width 17 height 11
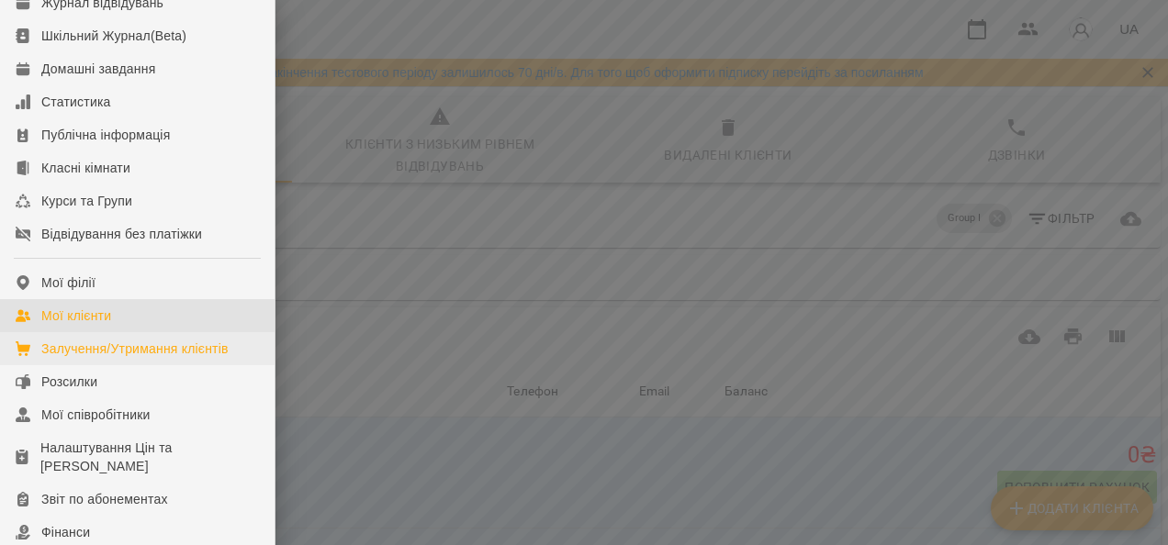
scroll to position [184, 0]
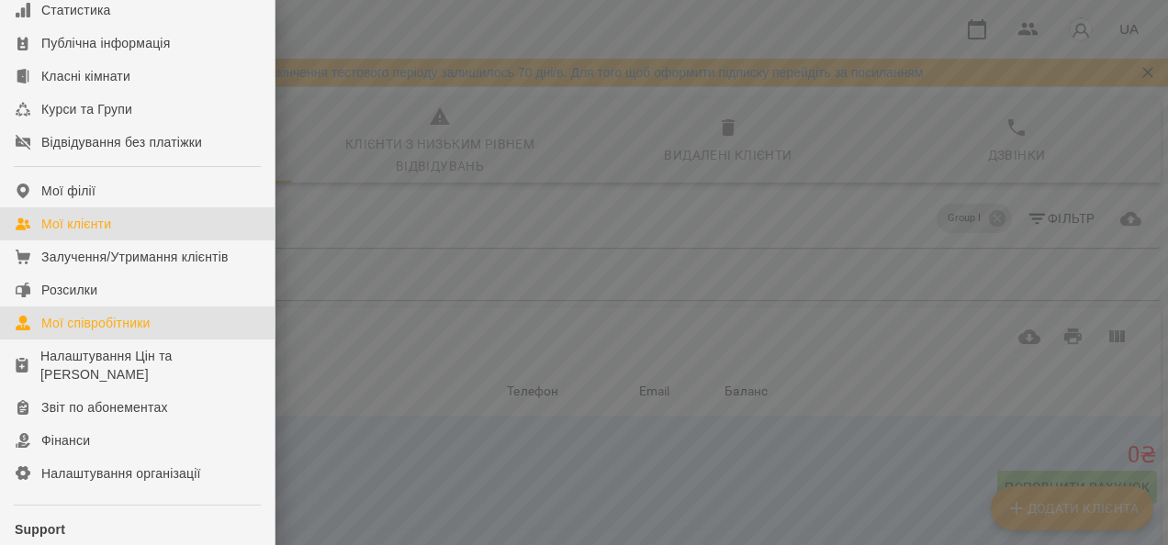
click at [131, 332] on div "Мої співробітники" at bounding box center [95, 323] width 109 height 18
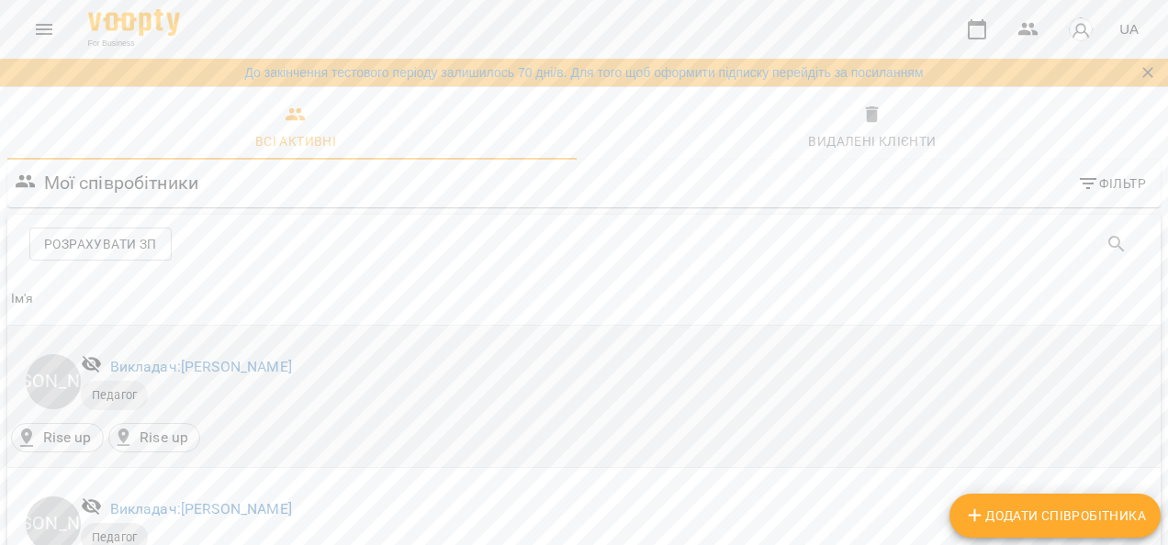
scroll to position [643, 0]
click at [51, 28] on icon "Menu" at bounding box center [44, 29] width 17 height 11
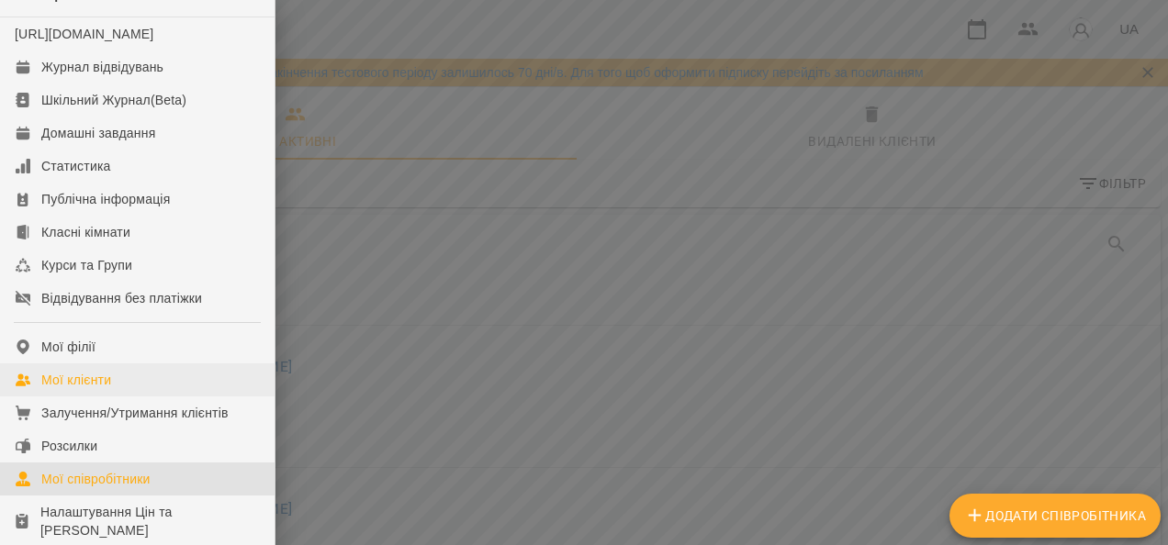
scroll to position [0, 0]
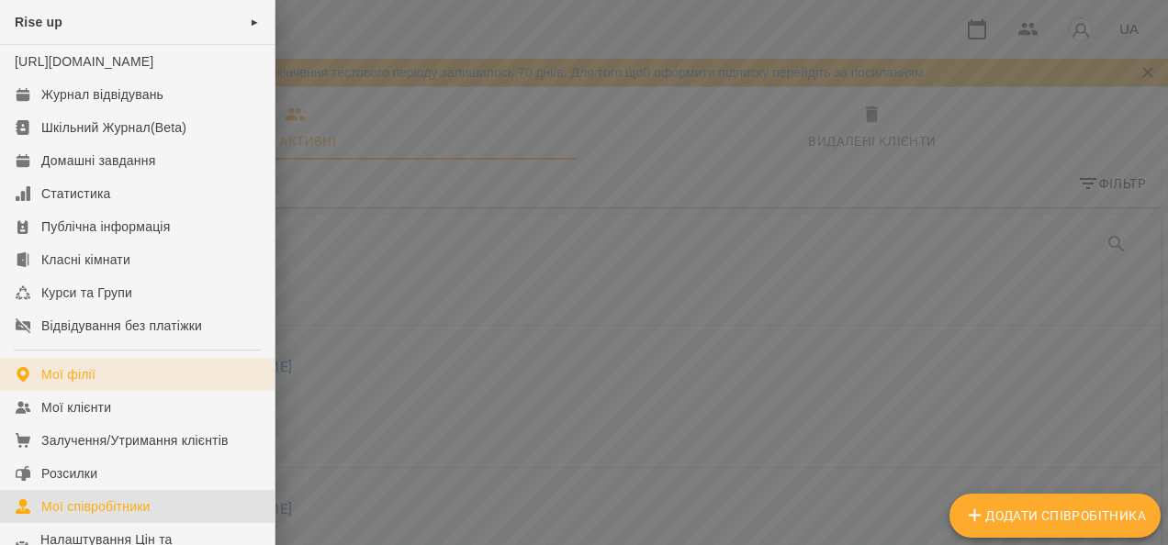
click at [82, 384] on div "Мої філії" at bounding box center [68, 374] width 54 height 18
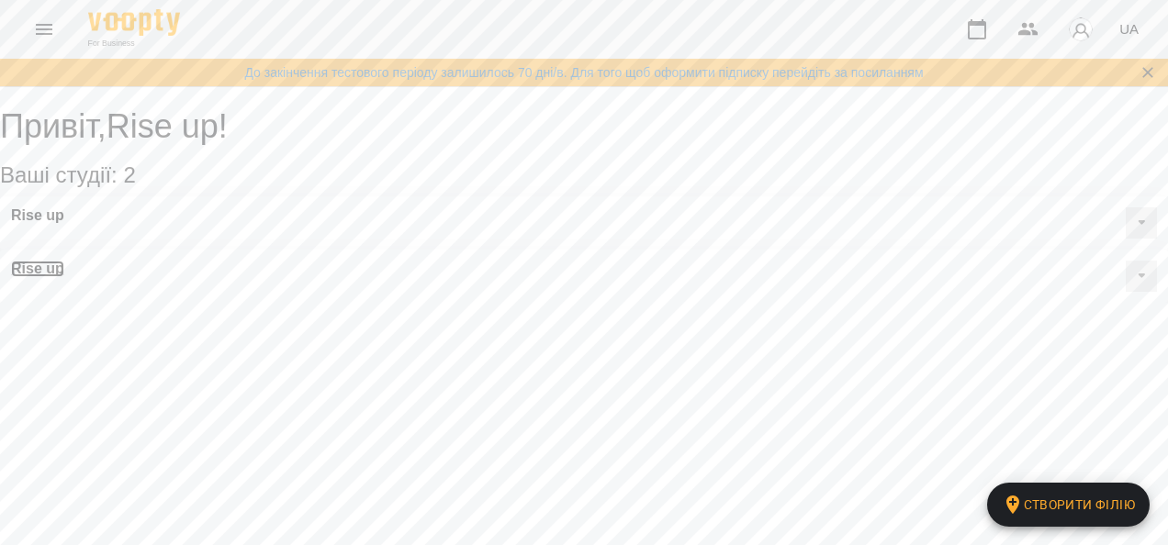
click at [64, 261] on h3 "Rise up" at bounding box center [37, 269] width 53 height 17
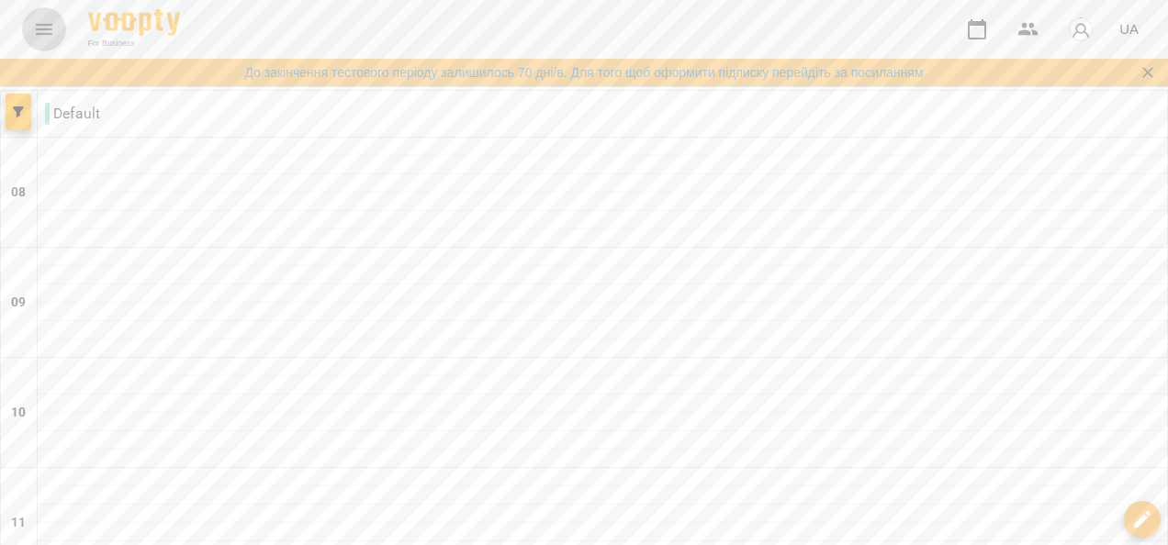
click at [51, 28] on icon "Menu" at bounding box center [44, 29] width 22 height 22
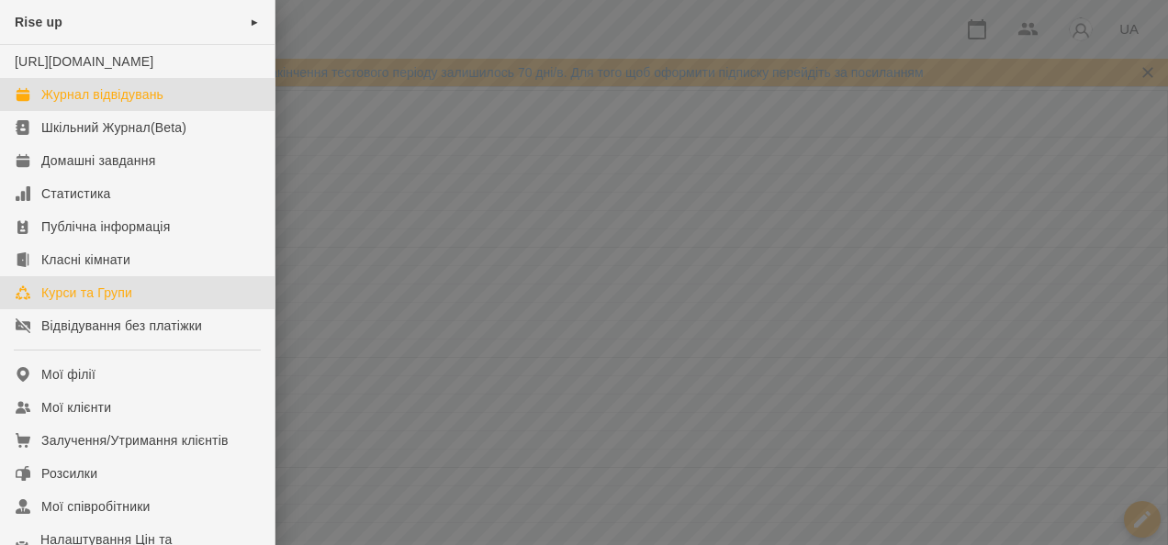
click at [118, 302] on div "Курси та Групи" at bounding box center [86, 293] width 91 height 18
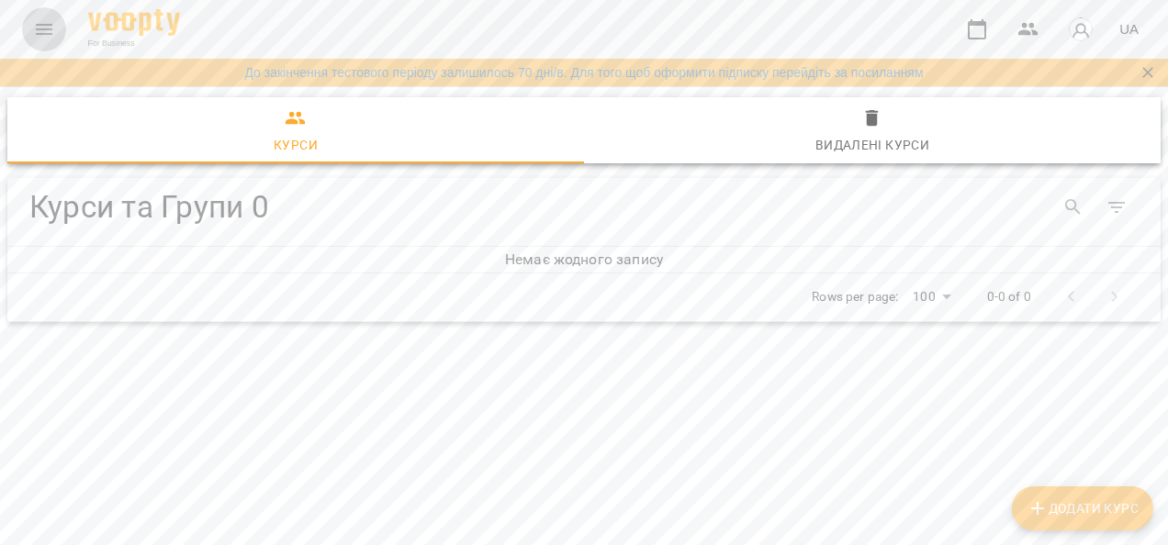
click at [30, 41] on button "Menu" at bounding box center [44, 29] width 44 height 44
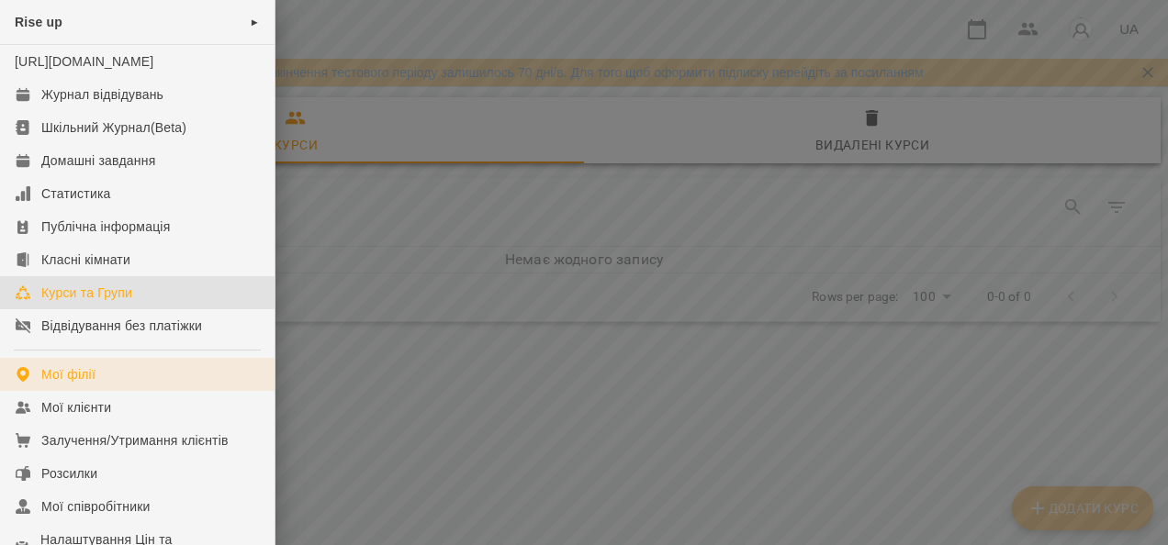
click at [68, 384] on div "Мої філії" at bounding box center [68, 374] width 54 height 18
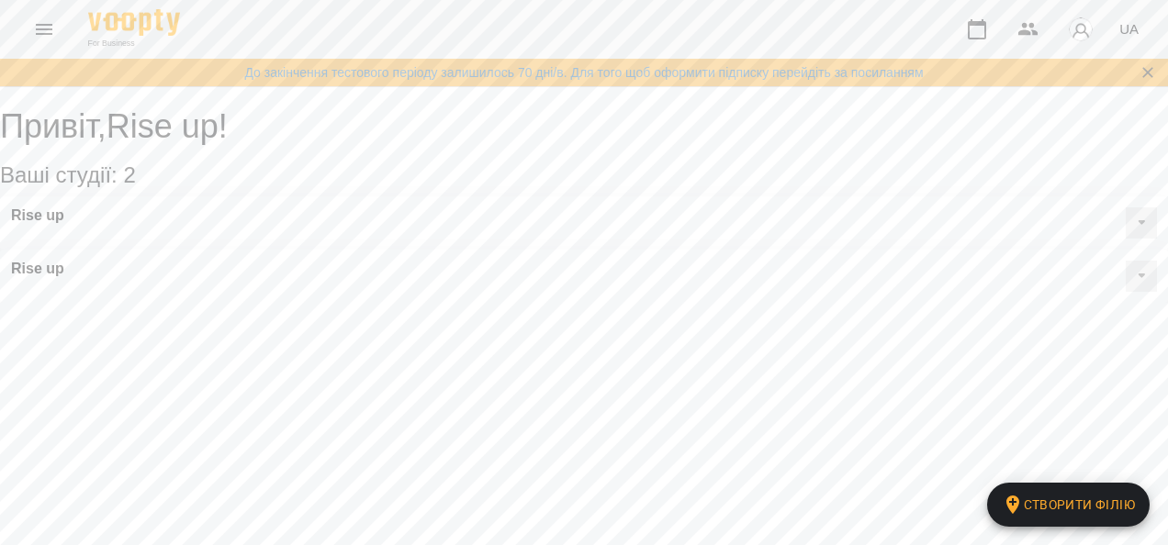
click at [174, 229] on div "Rise up" at bounding box center [584, 223] width 1168 height 53
click at [64, 224] on h3 "Rise up" at bounding box center [37, 216] width 53 height 17
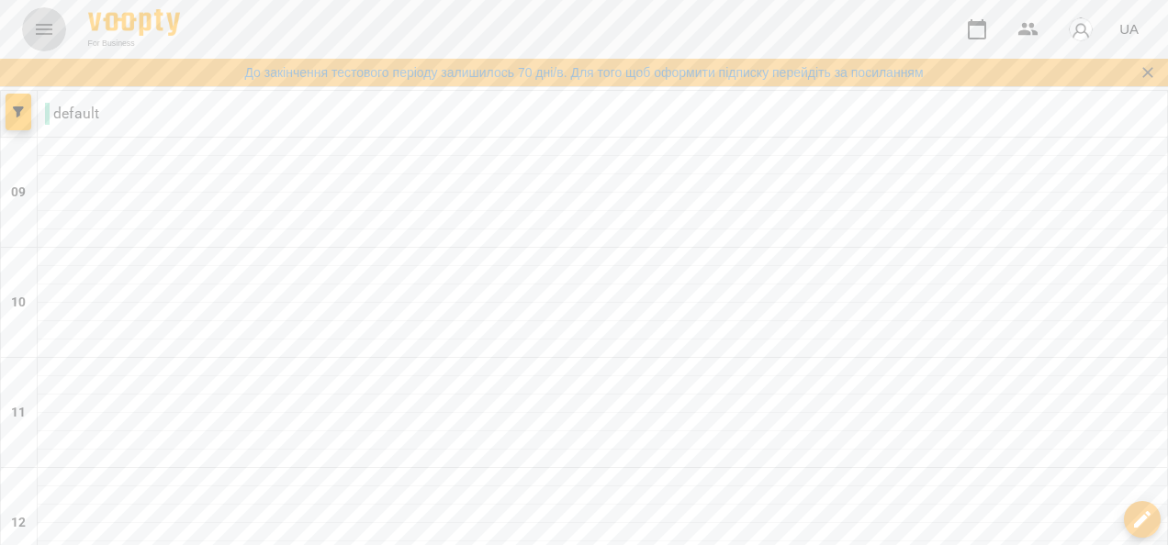
click at [43, 28] on icon "Menu" at bounding box center [44, 29] width 17 height 11
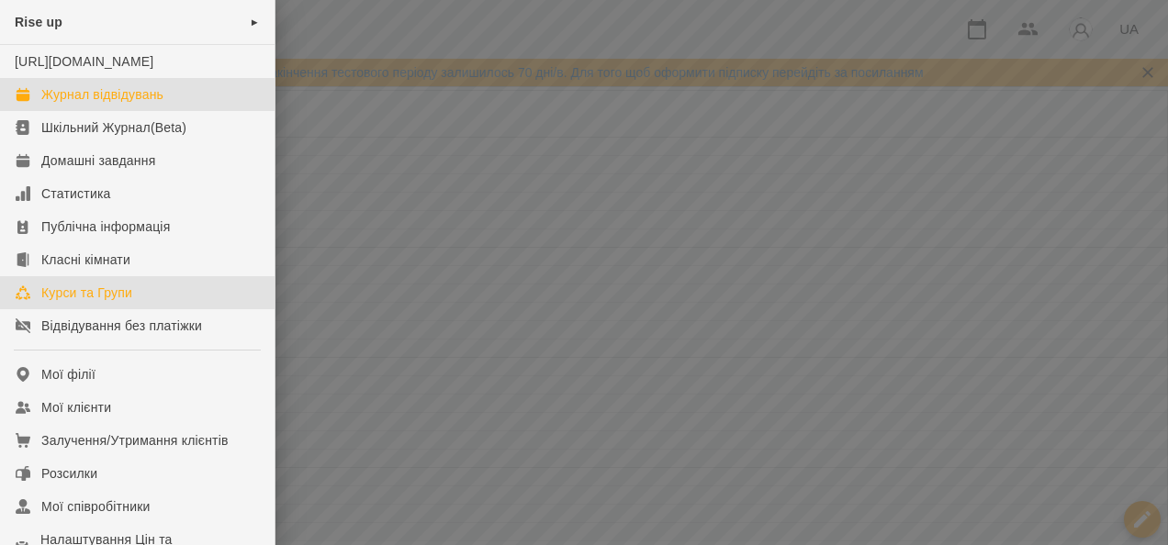
click at [62, 302] on div "Курси та Групи" at bounding box center [86, 293] width 91 height 18
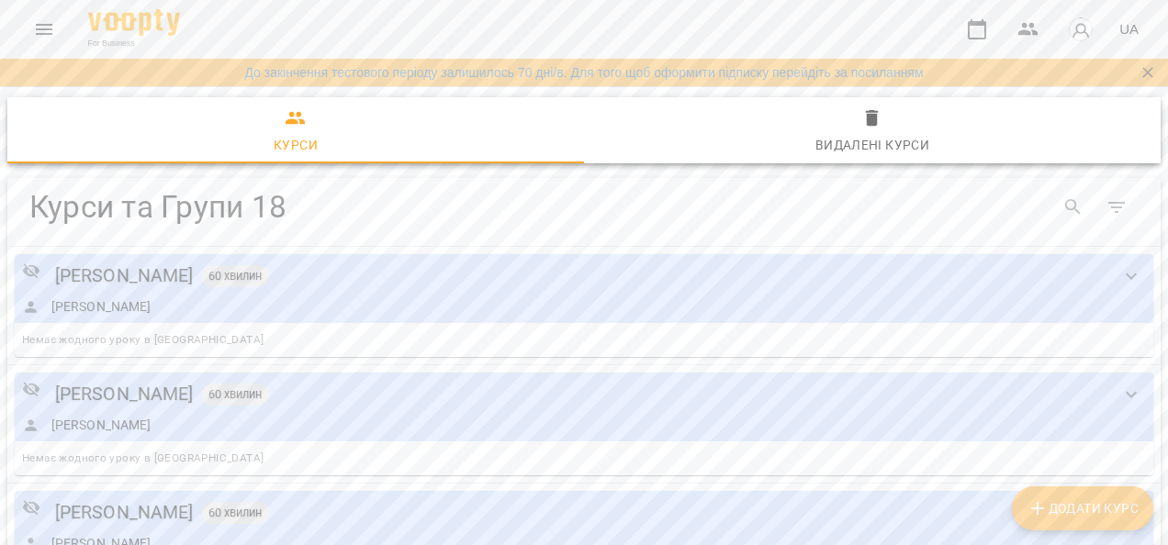
click at [44, 28] on icon "Menu" at bounding box center [44, 29] width 22 height 22
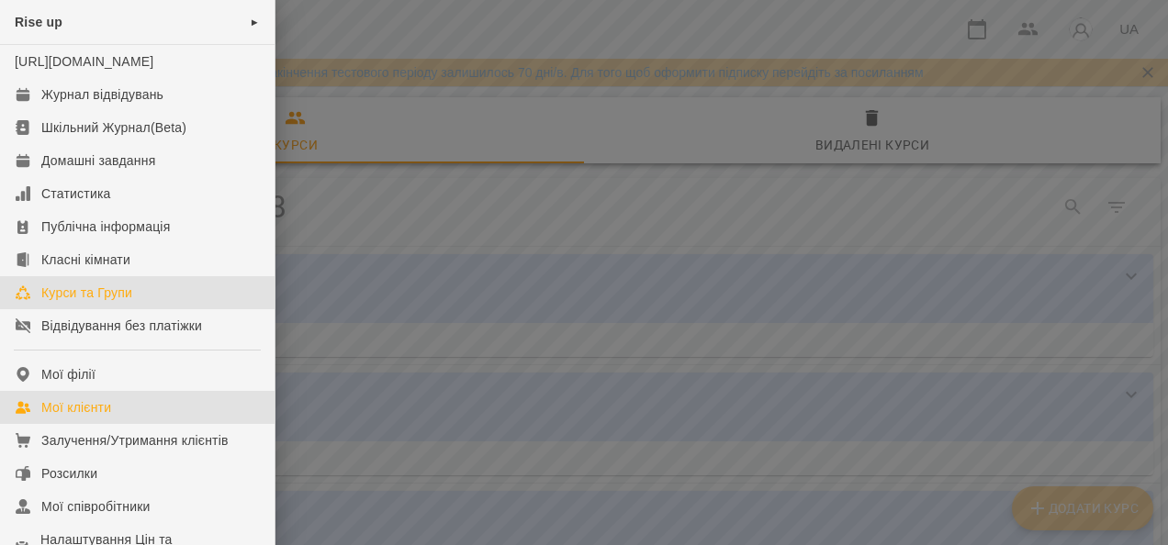
click at [95, 417] on div "Мої клієнти" at bounding box center [76, 408] width 70 height 18
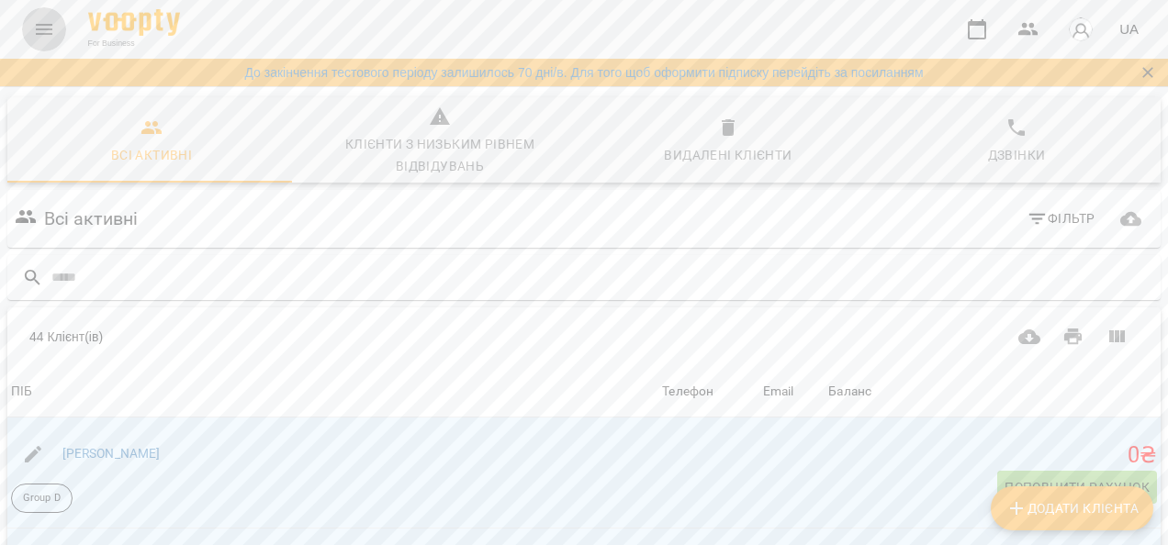
click at [54, 37] on icon "Menu" at bounding box center [44, 29] width 22 height 22
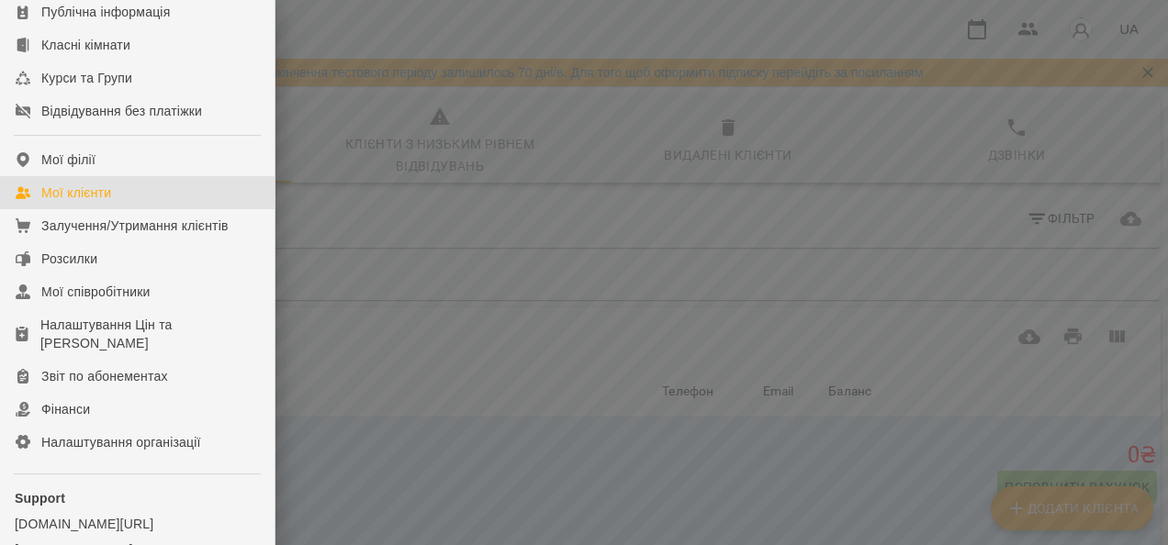
scroll to position [234, 0]
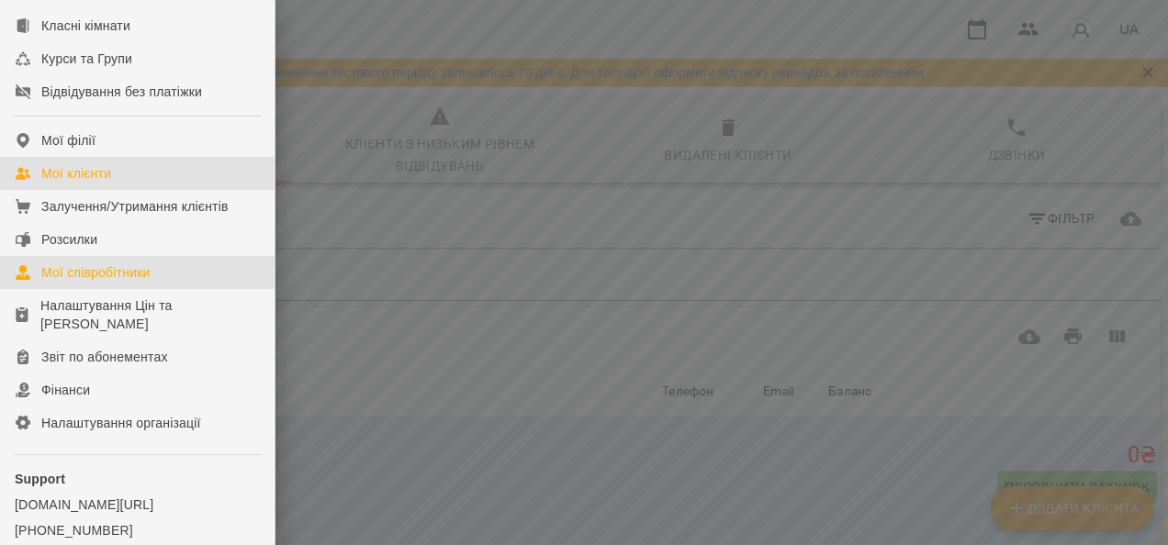
click at [125, 282] on div "Мої співробітники" at bounding box center [95, 273] width 109 height 18
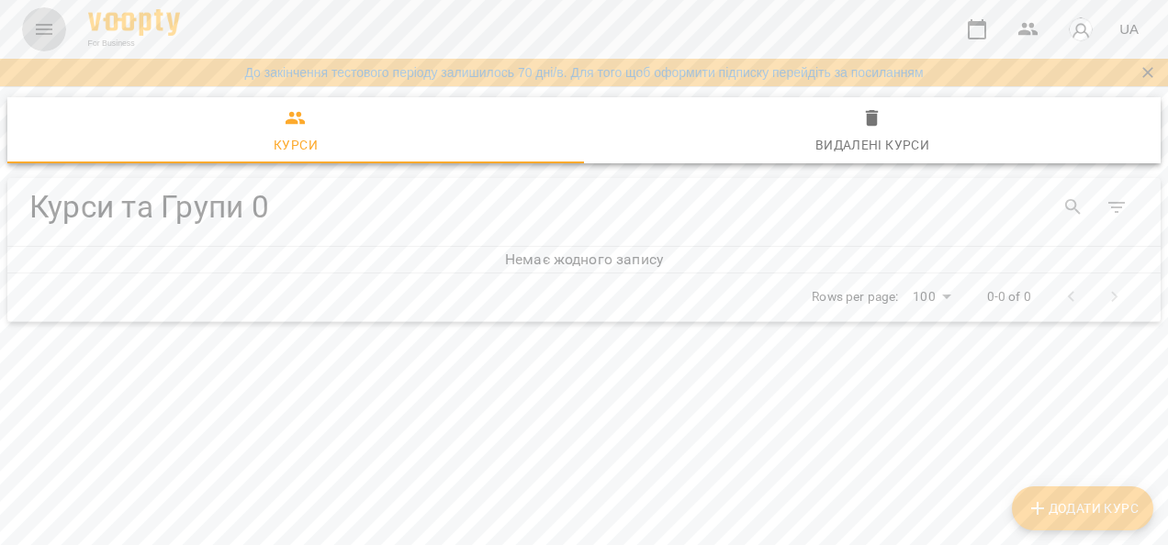
click at [41, 30] on icon "Menu" at bounding box center [44, 29] width 22 height 22
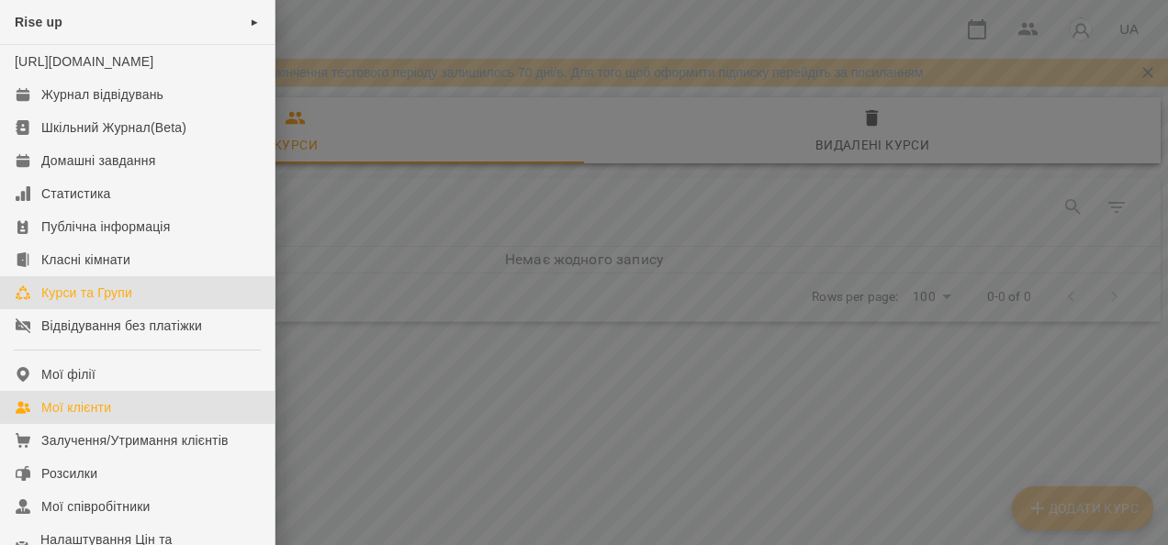
click at [70, 417] on div "Мої клієнти" at bounding box center [76, 408] width 70 height 18
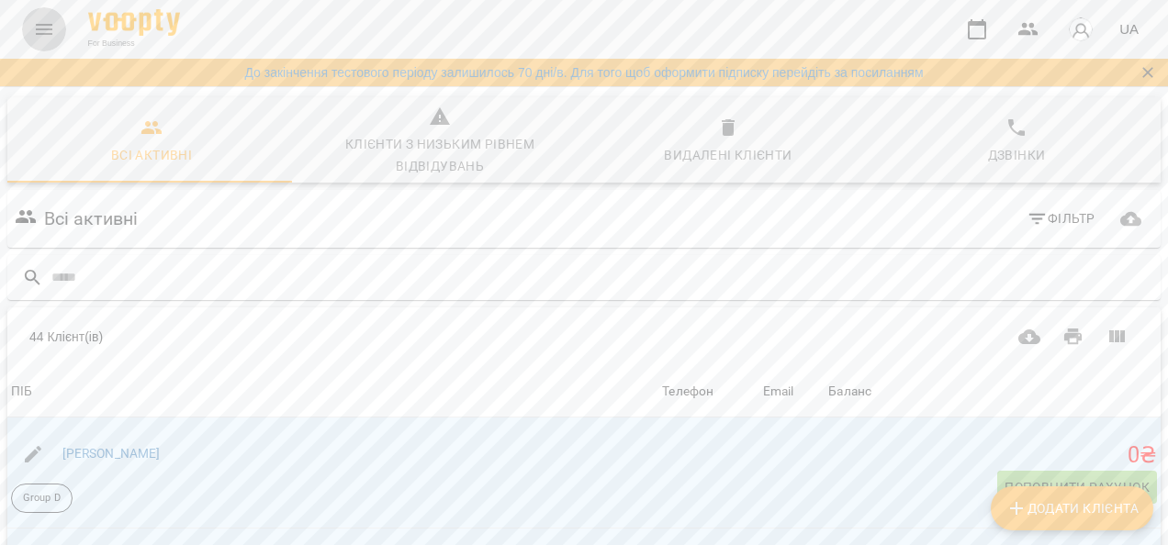
click at [31, 35] on button "Menu" at bounding box center [44, 29] width 44 height 44
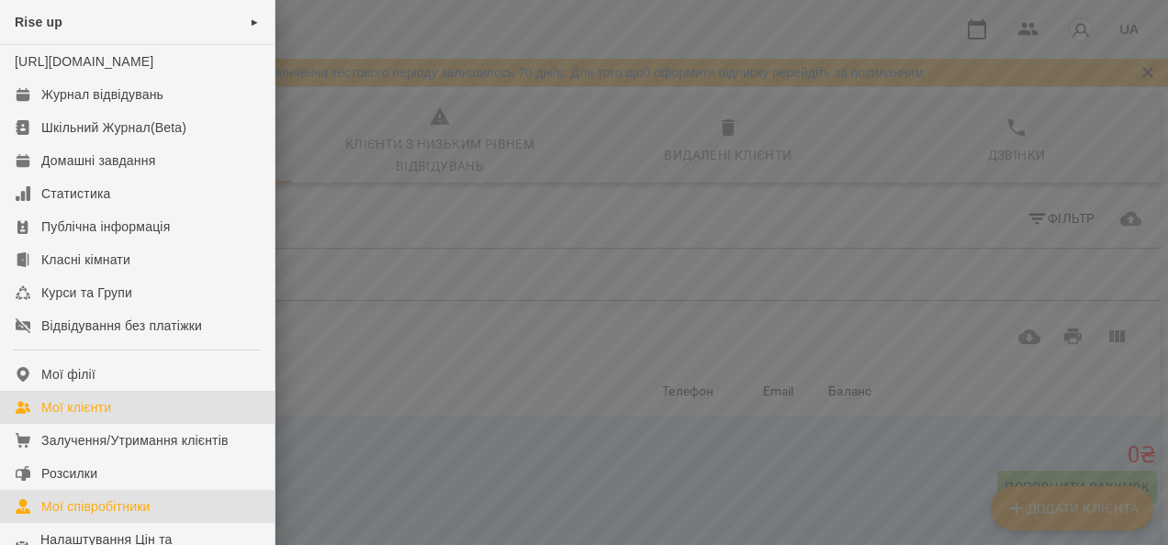
click at [137, 516] on div "Мої співробітники" at bounding box center [95, 507] width 109 height 18
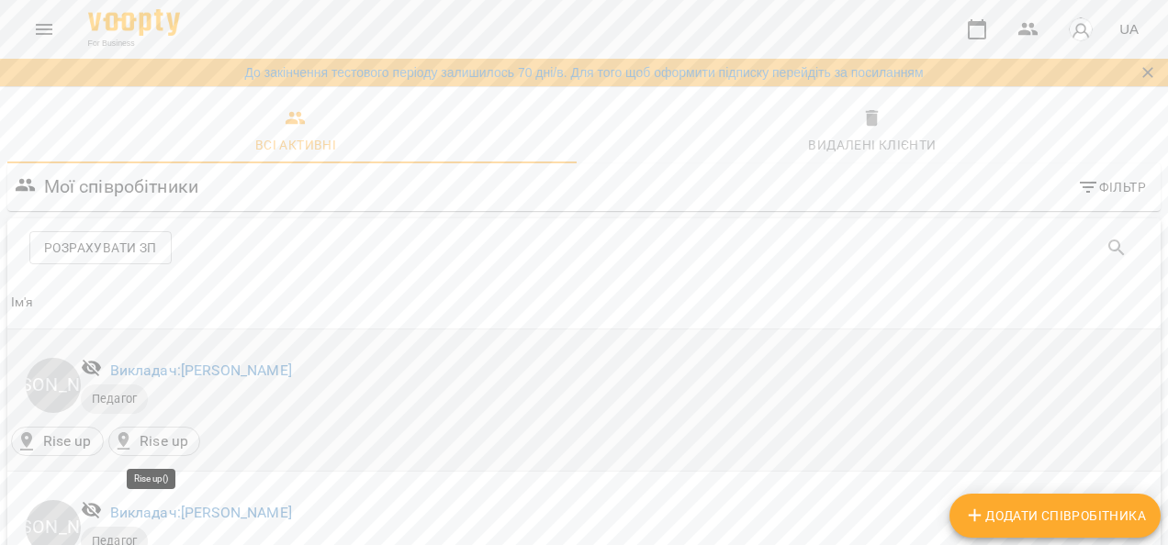
click at [156, 446] on p "Rise up" at bounding box center [164, 442] width 49 height 22
